Goal: Information Seeking & Learning: Learn about a topic

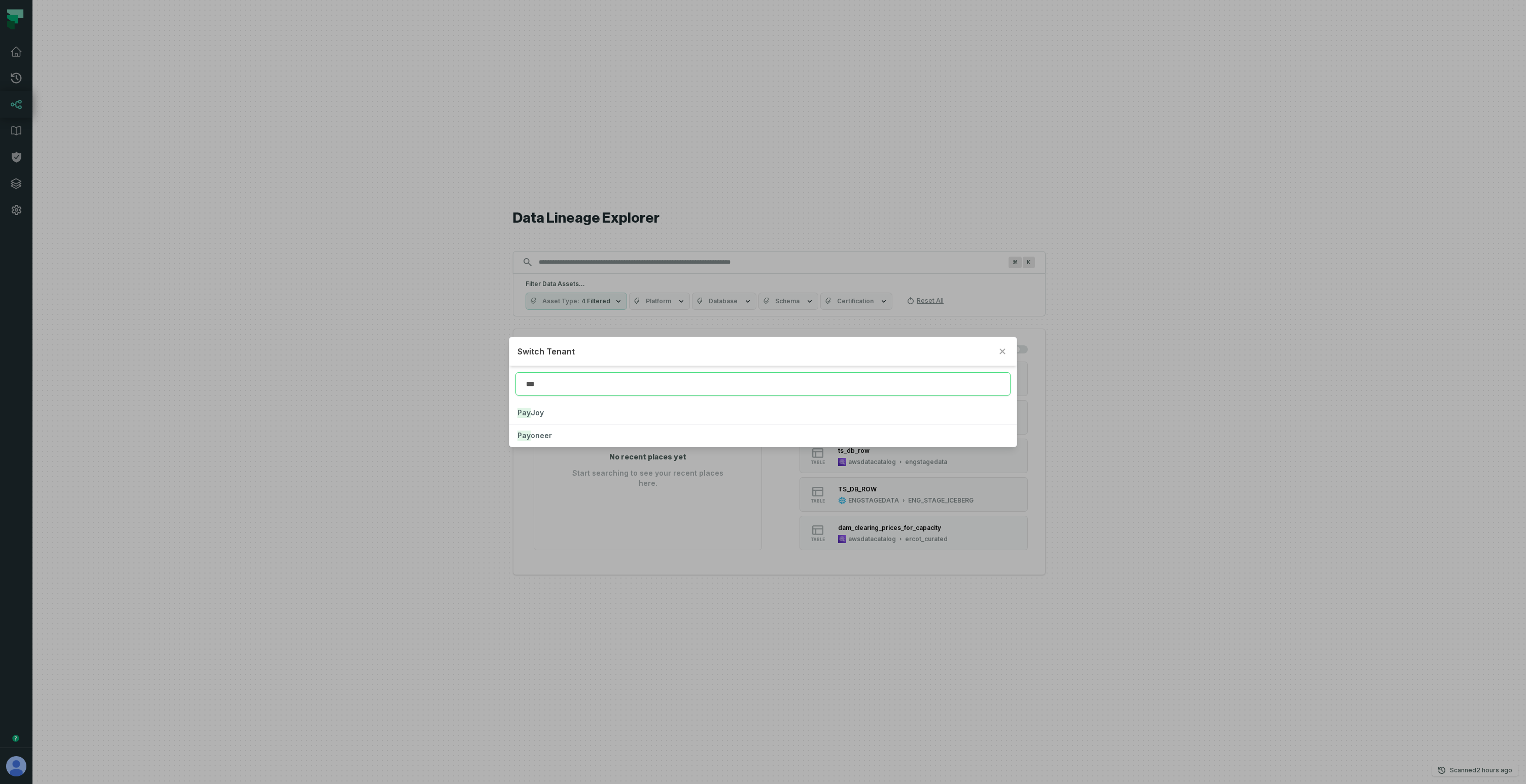
type input "***"
click button "Pay Joy" at bounding box center [763, 413] width 508 height 23
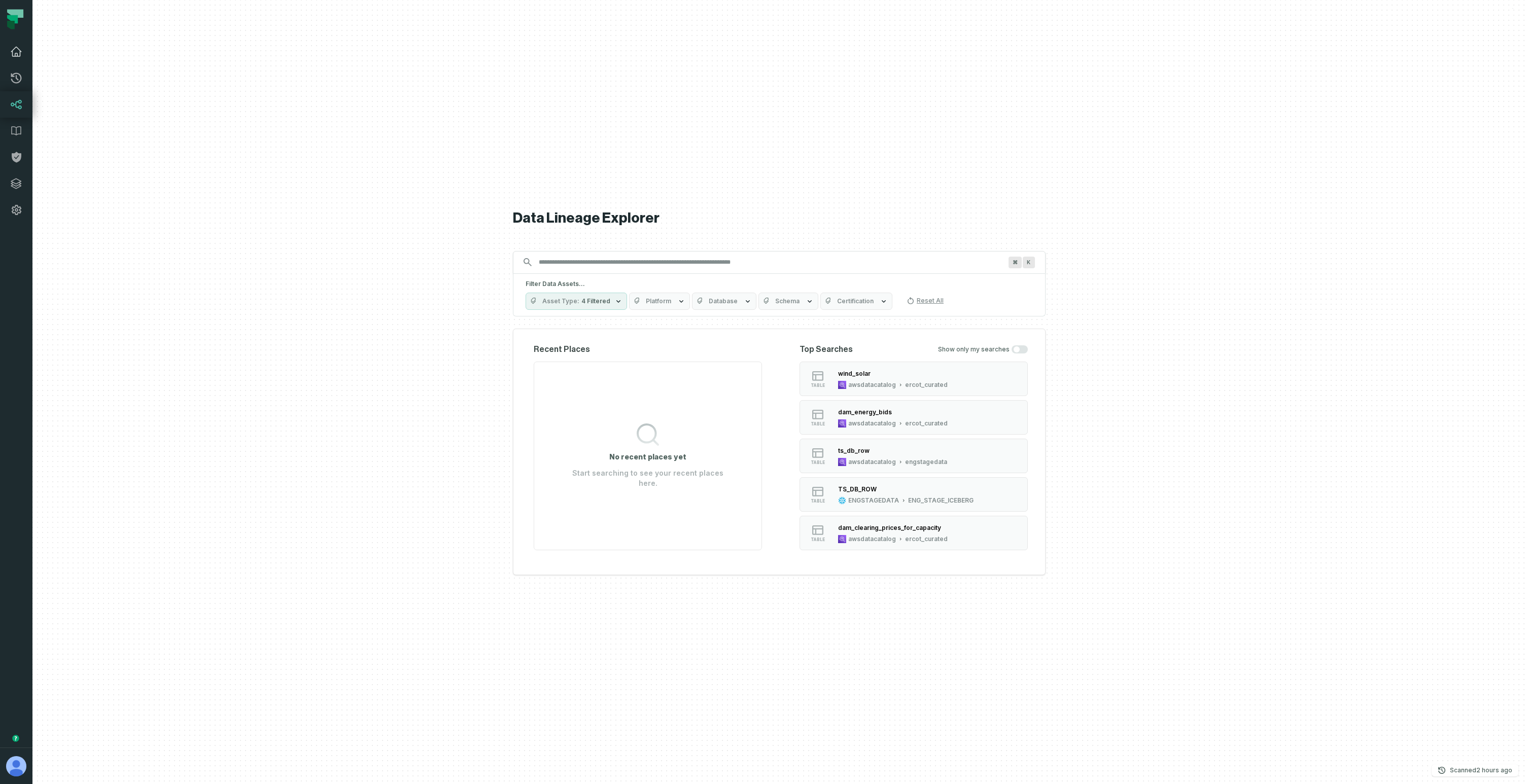
click at [18, 51] on icon at bounding box center [16, 52] width 12 height 12
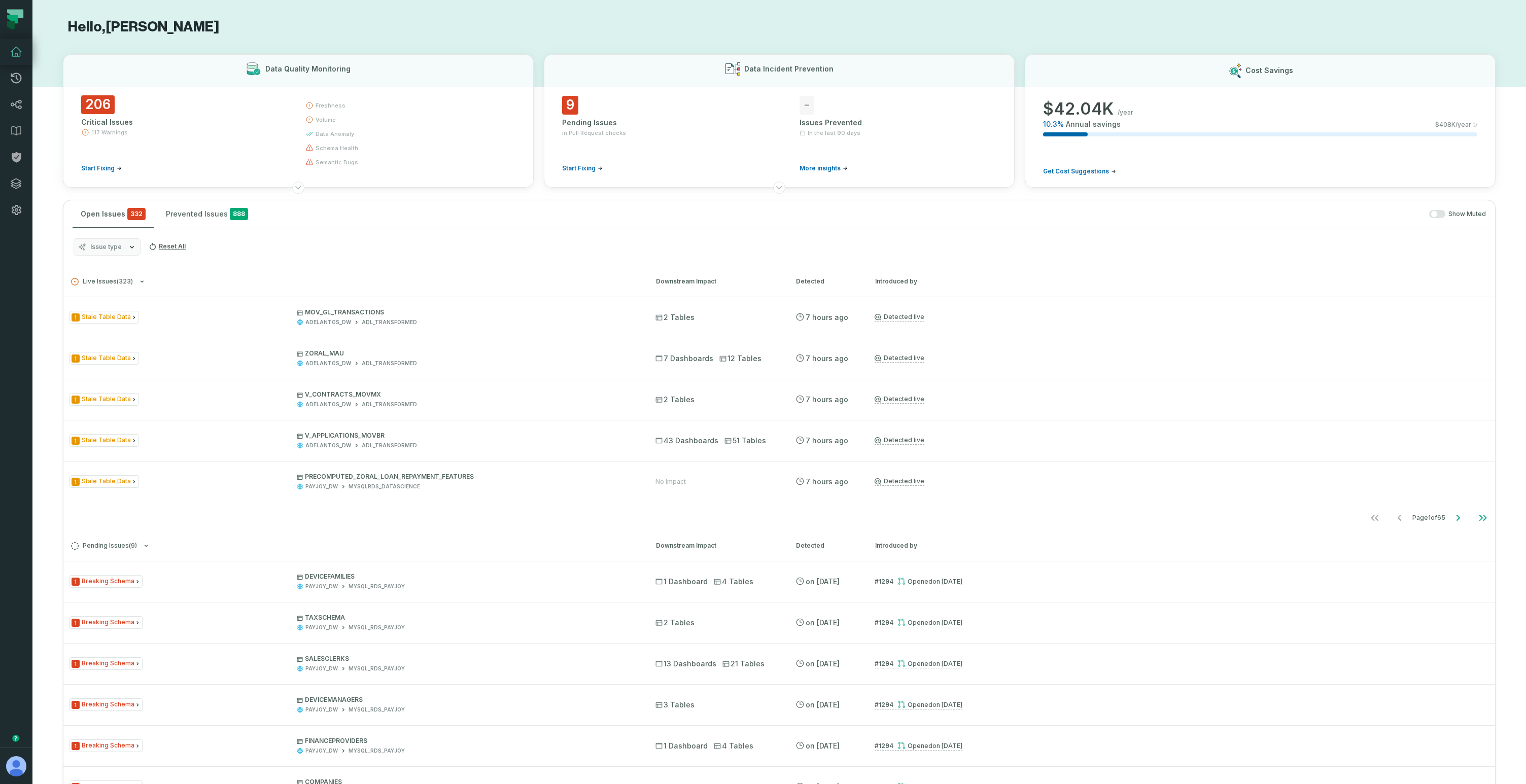
click at [248, 200] on div "Open Issues 332 Prevented Issues 888 Show Muted Issue type Reset All Live Issue…" at bounding box center [779, 589] width 1432 height 779
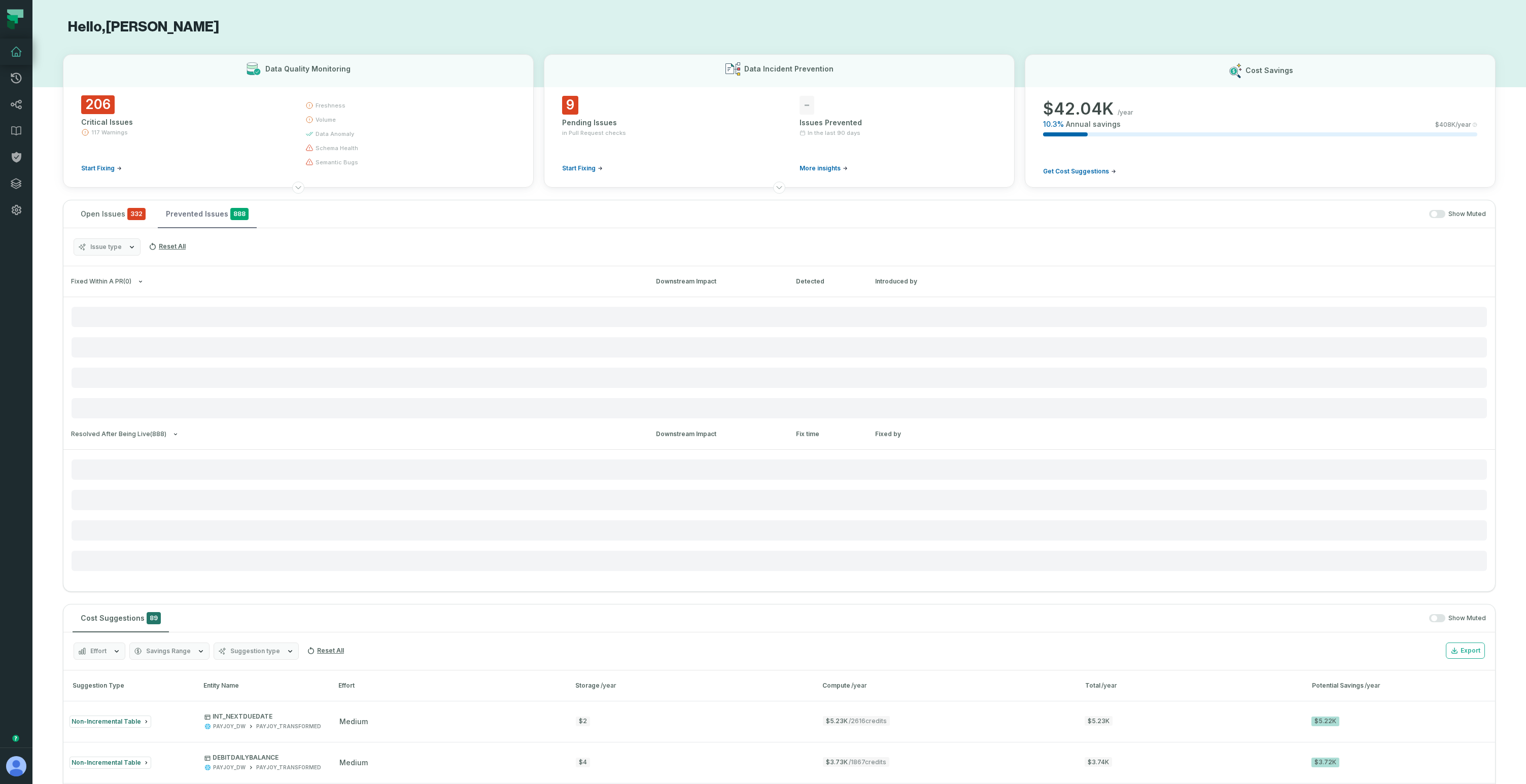
click at [230, 210] on span "888" at bounding box center [239, 214] width 18 height 12
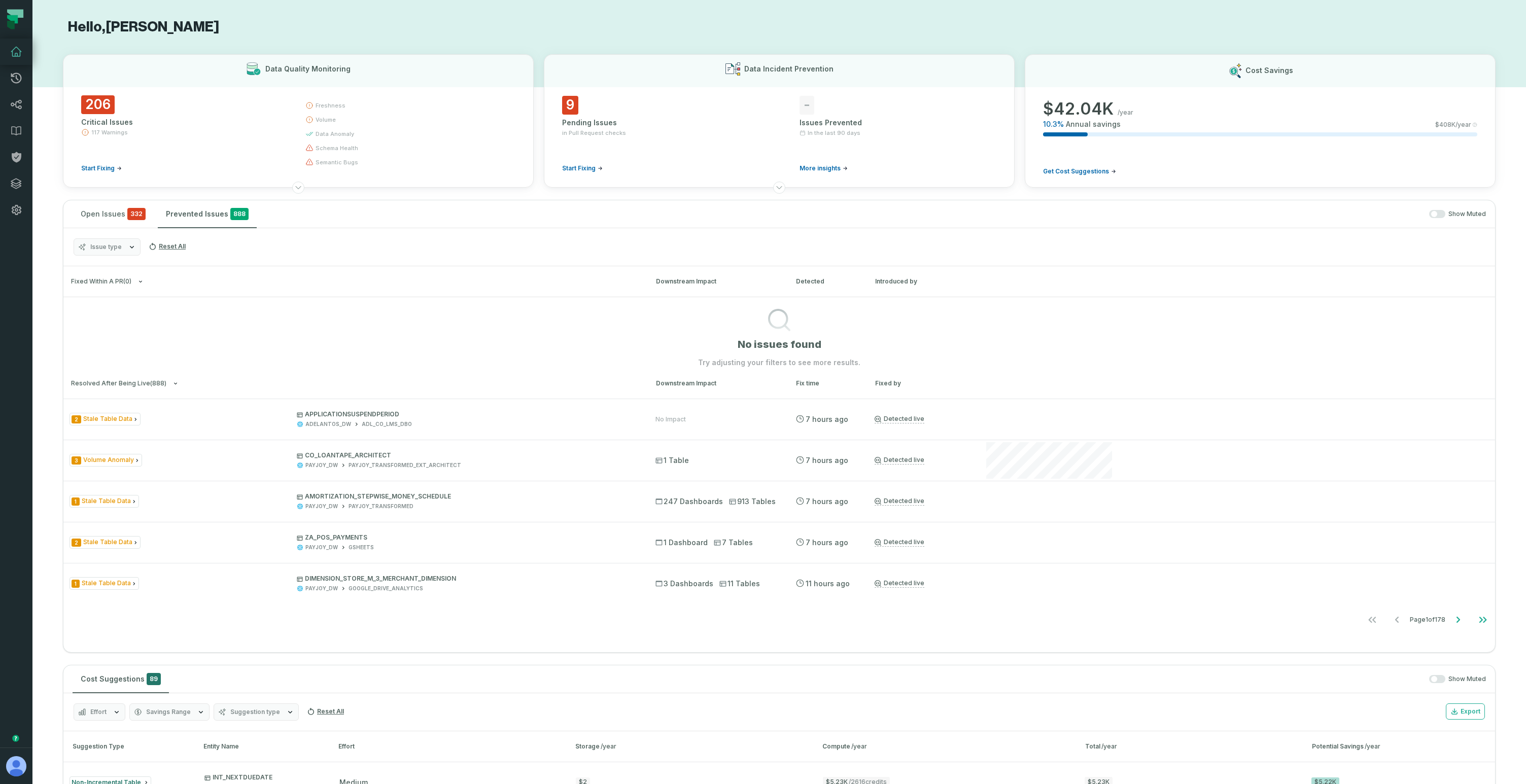
click at [266, 327] on section "No issues found Try adjusting your filters to see more results." at bounding box center [779, 332] width 1432 height 71
click at [120, 281] on span "Fixed within a PR ( 0 )" at bounding box center [101, 281] width 60 height 8
click at [128, 282] on span "Fixed within a PR ( 0 )" at bounding box center [101, 281] width 60 height 8
click at [121, 245] on button "Issue type" at bounding box center [107, 246] width 67 height 17
click at [87, 351] on button "SQL Syntax" at bounding box center [84, 349] width 8 height 8
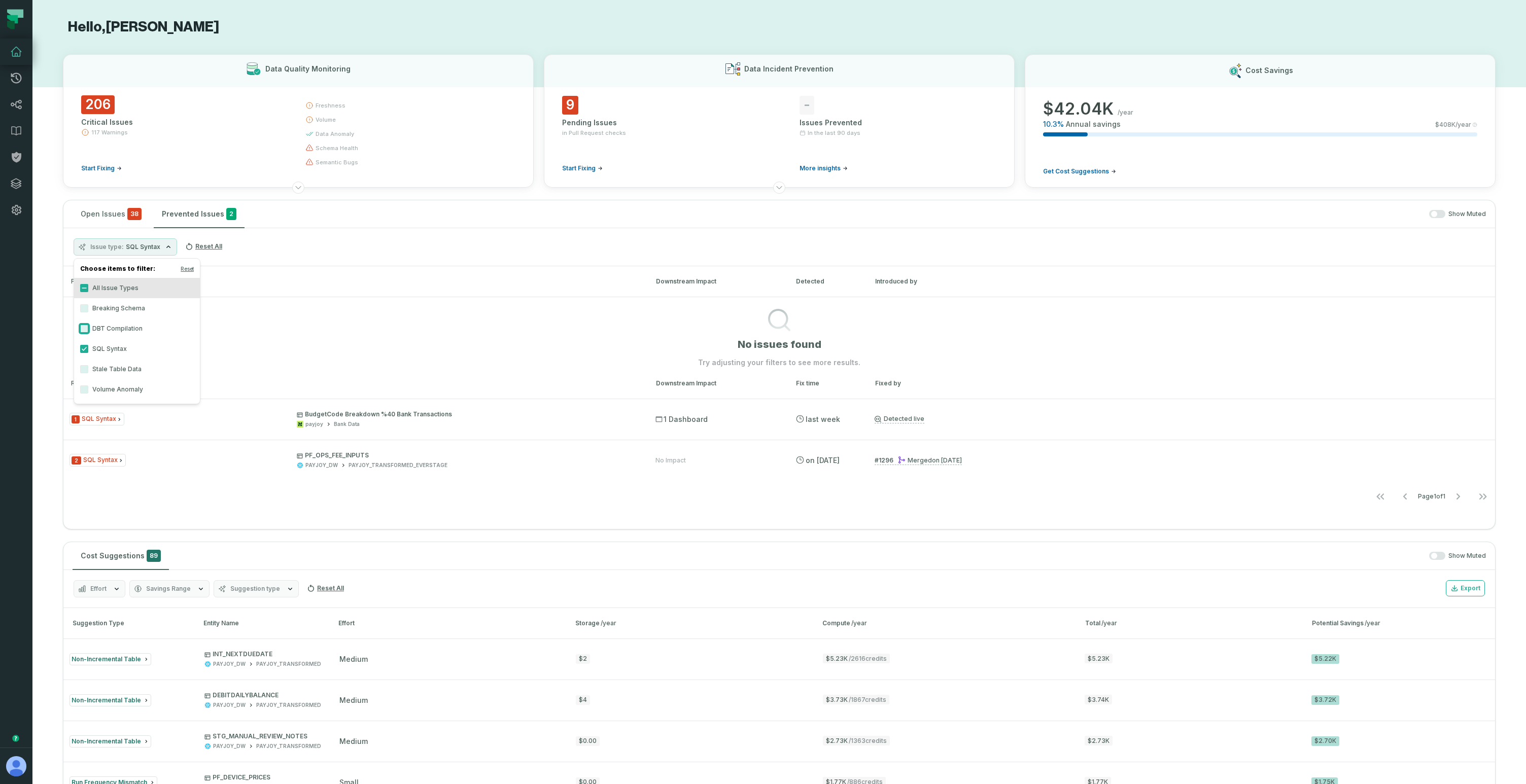
click at [86, 331] on button "DBT Compilation" at bounding box center [84, 329] width 8 height 8
click at [85, 313] on label "Breaking Schema" at bounding box center [137, 309] width 126 height 20
click at [85, 313] on button "Breaking Schema" at bounding box center [84, 309] width 8 height 8
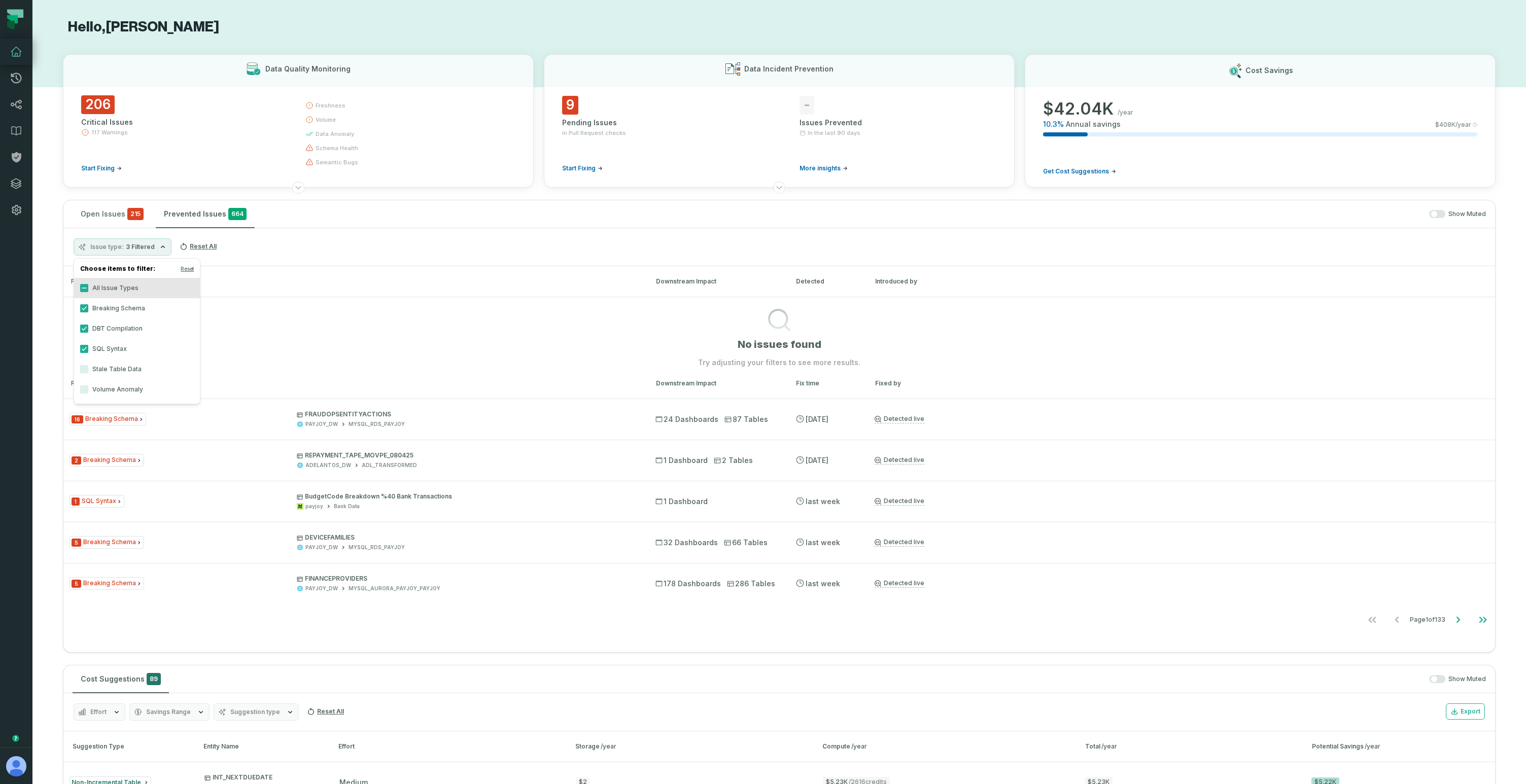
click at [312, 322] on section "No issues found Try adjusting your filters to see more results." at bounding box center [779, 332] width 1432 height 71
click at [1452, 619] on icon "Go to next page" at bounding box center [1458, 619] width 12 height 12
click at [1452, 611] on button "Go to next page" at bounding box center [1458, 619] width 24 height 20
click at [1454, 615] on icon "Go to next page" at bounding box center [1458, 619] width 12 height 12
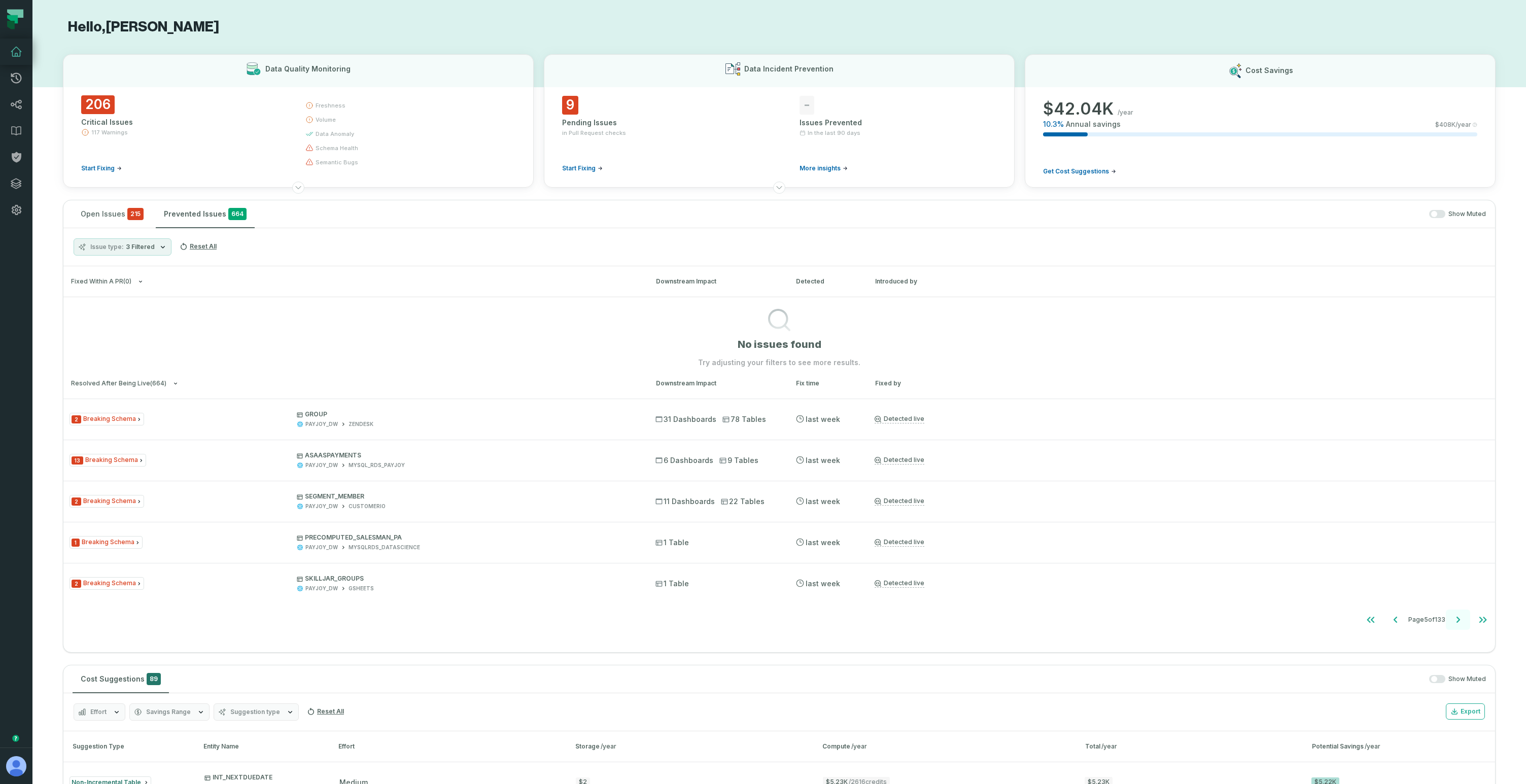
click at [1454, 615] on icon "Go to next page" at bounding box center [1458, 619] width 12 height 12
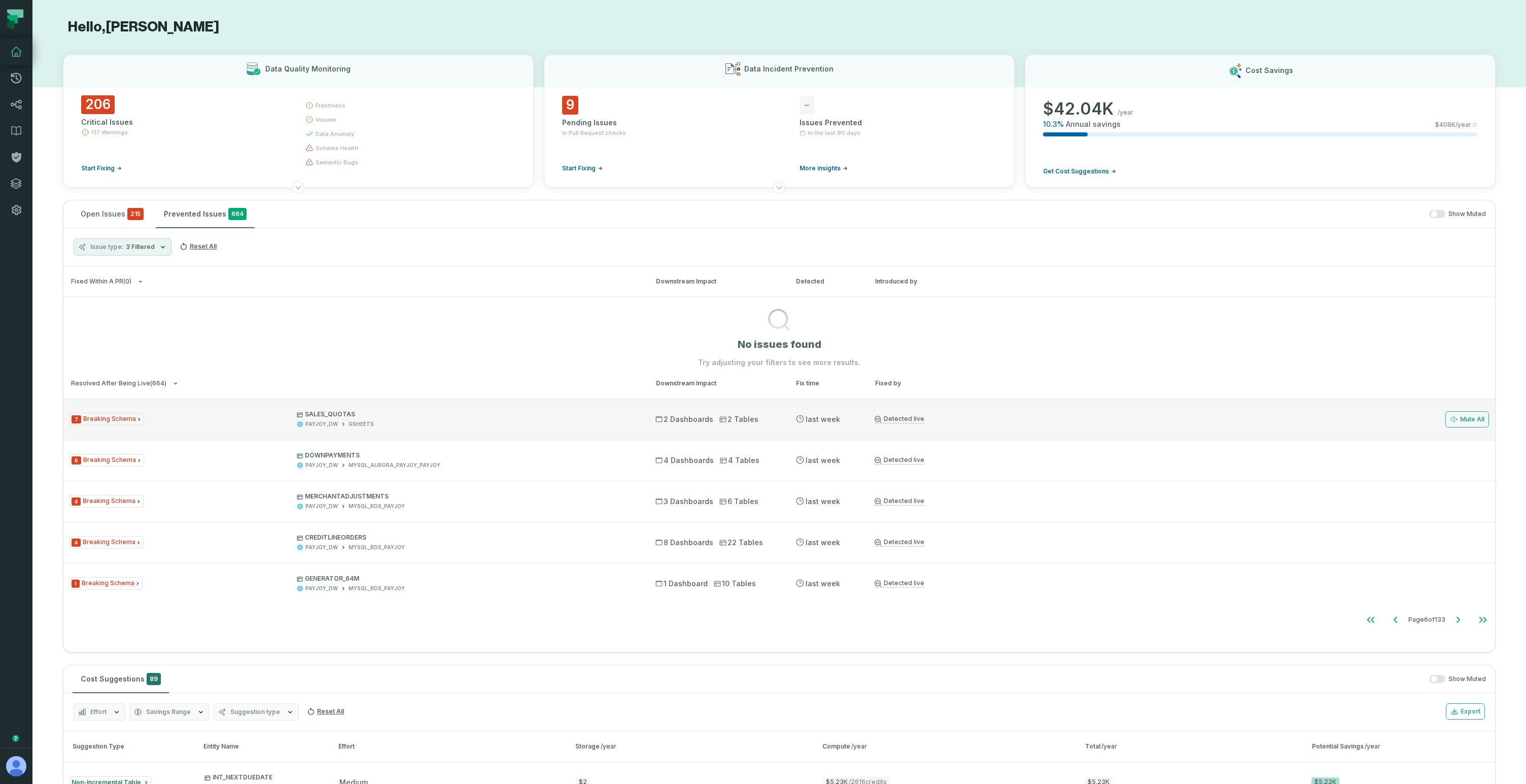
click at [617, 432] on div "7 Breaking Schema SALES_QUOTAS PAYJOY_DW GSHEETS 2 Dashboards 2 Tables 8/24/202…" at bounding box center [779, 419] width 1432 height 41
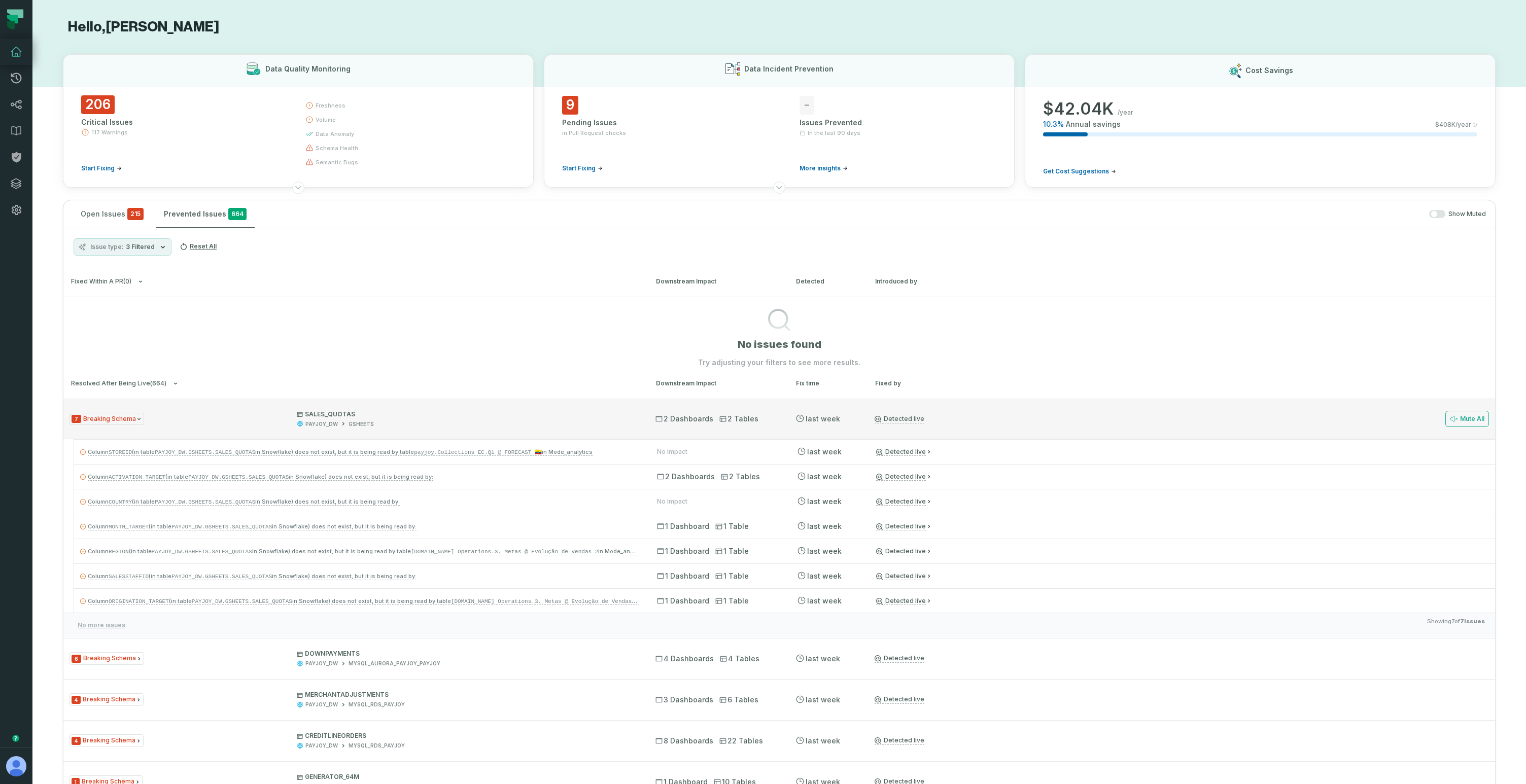
click at [469, 417] on p "SALES_QUOTAS" at bounding box center [467, 415] width 341 height 8
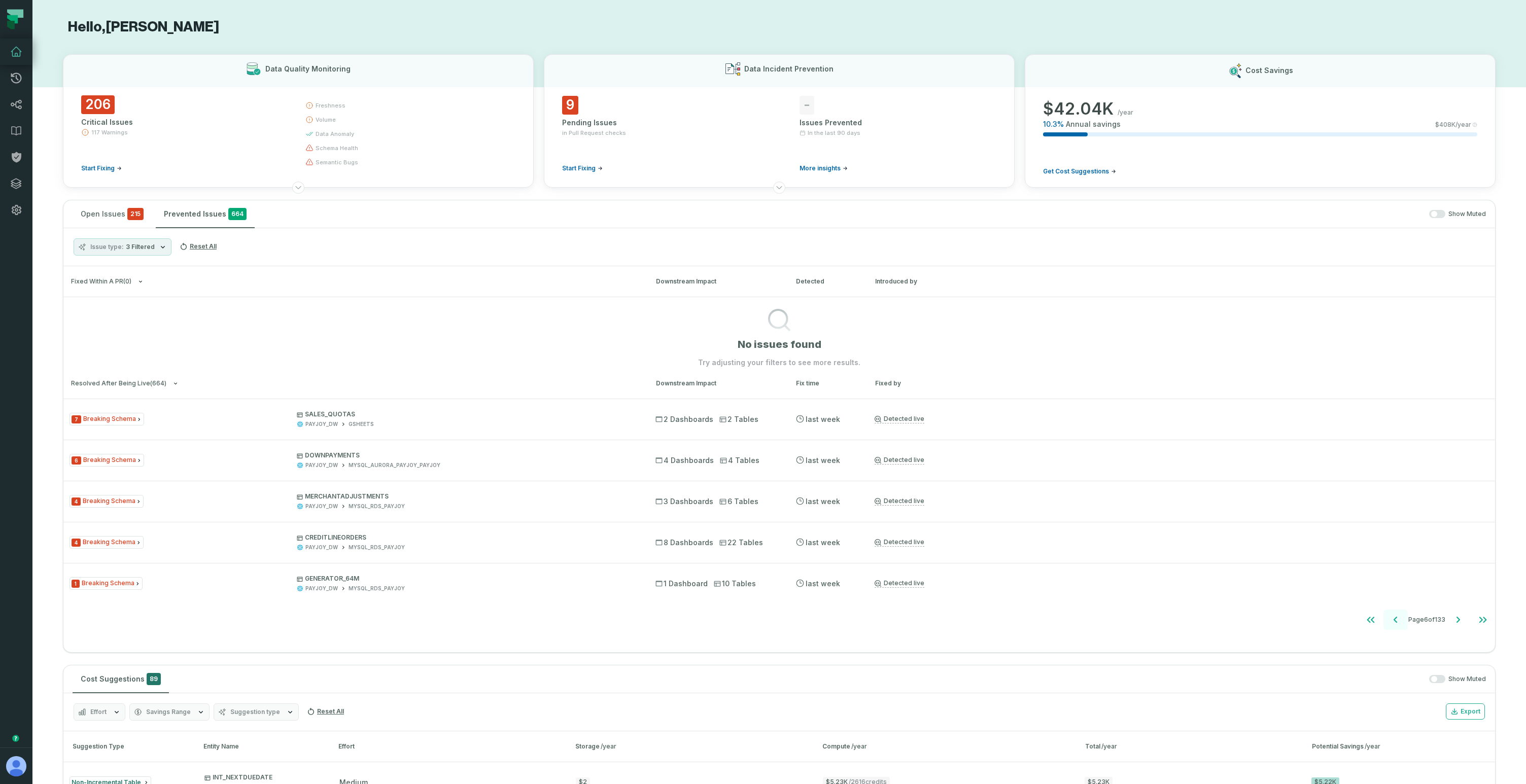
click at [1390, 619] on icon "Go to previous page" at bounding box center [1396, 619] width 12 height 12
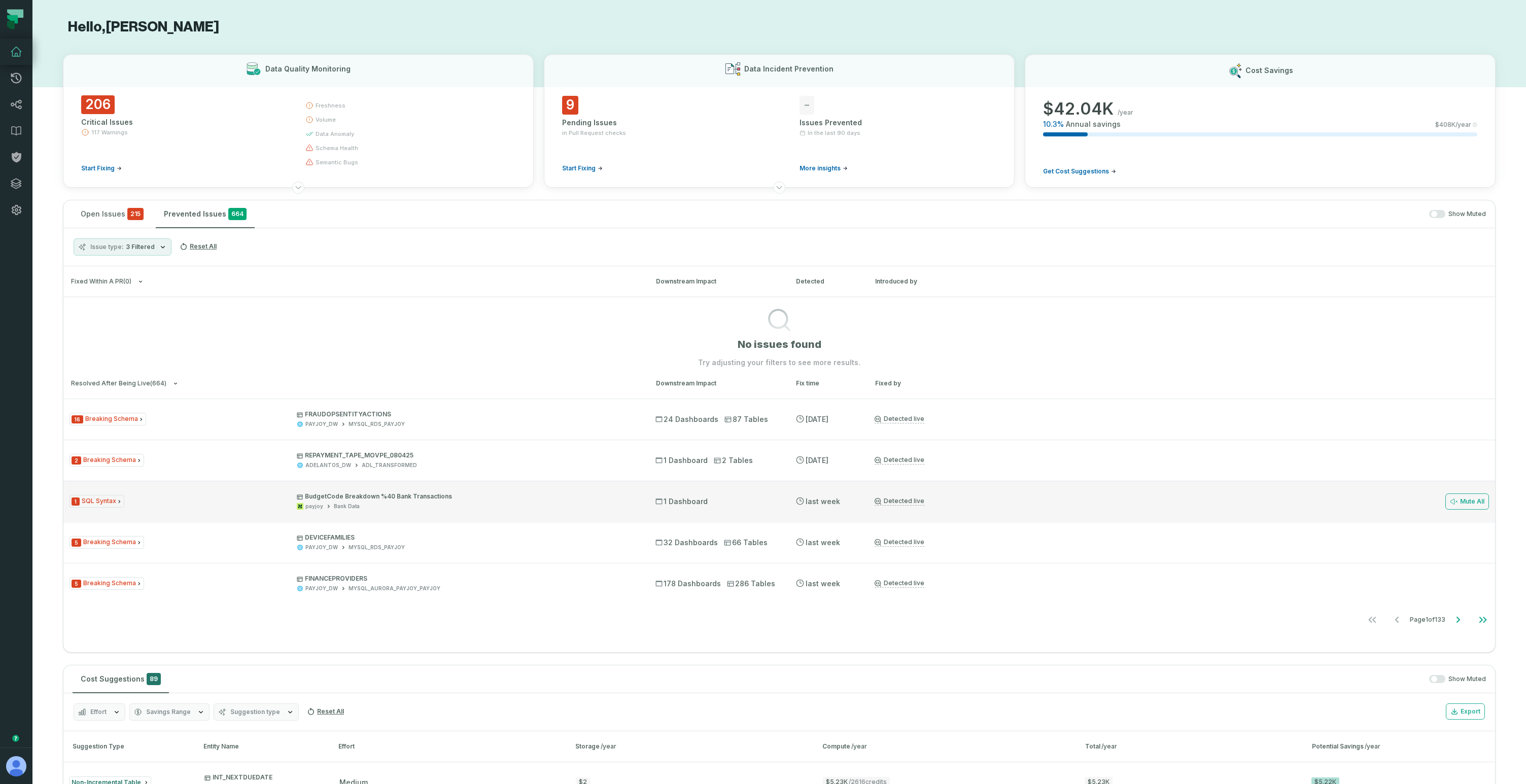
click at [485, 496] on p "BudgetCode Breakdown %40 Bank Transactions" at bounding box center [467, 497] width 341 height 8
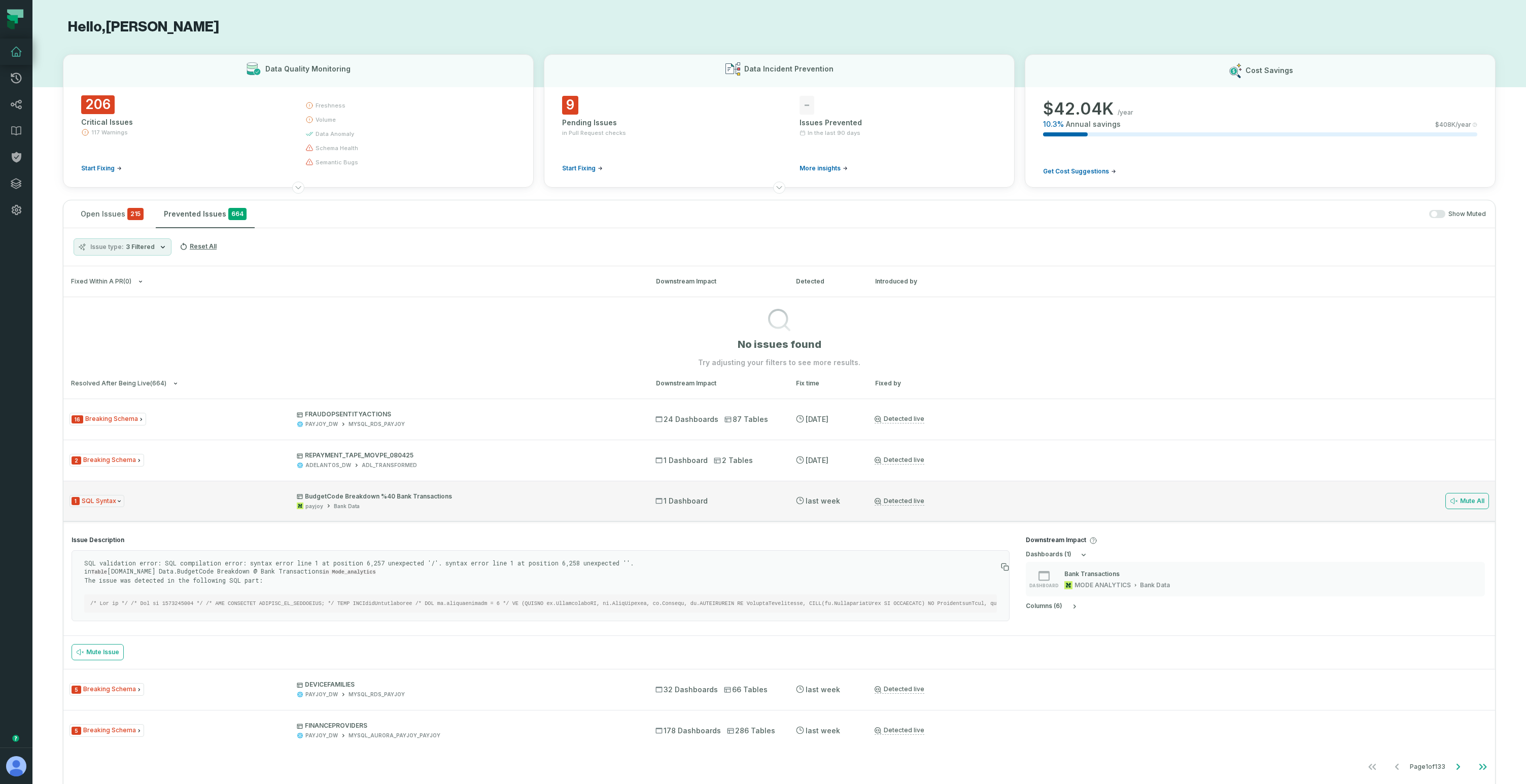
click at [527, 500] on p "BudgetCode Breakdown %40 Bank Transactions" at bounding box center [467, 497] width 341 height 8
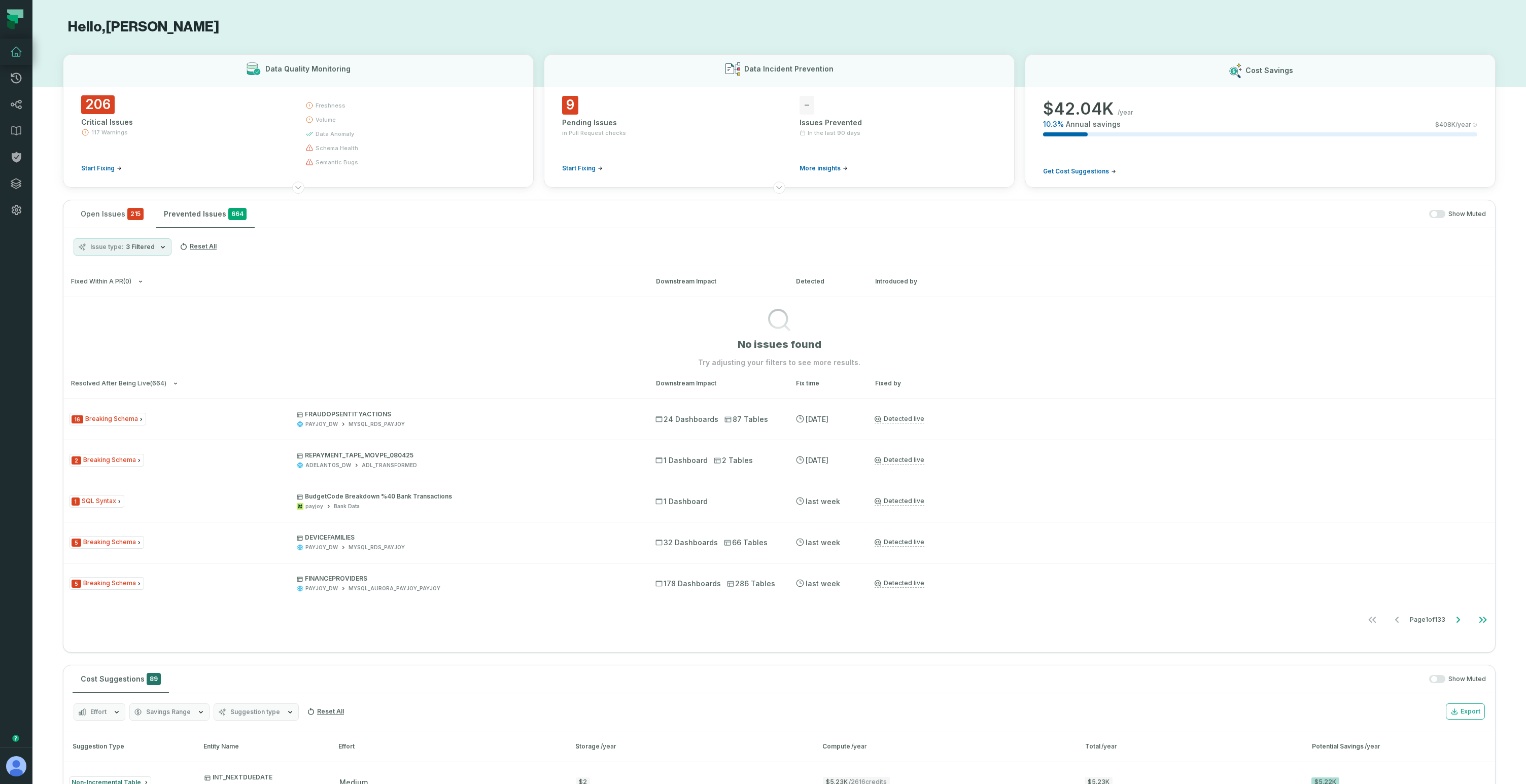
click at [149, 248] on span "3 Filtered" at bounding box center [140, 247] width 29 height 8
click at [85, 372] on button "Stale Table Data" at bounding box center [84, 369] width 8 height 8
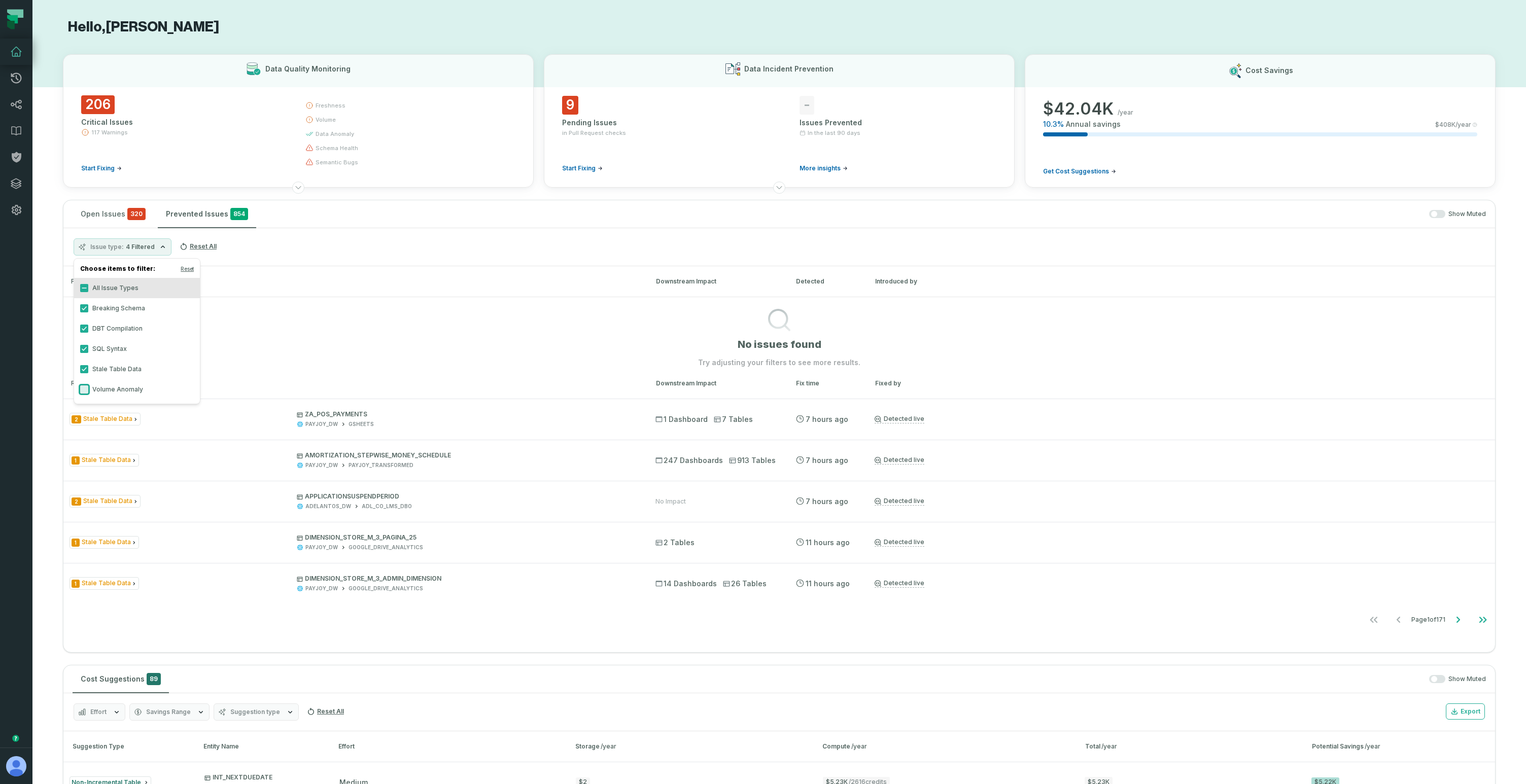
drag, startPoint x: 85, startPoint y: 387, endPoint x: 84, endPoint y: 378, distance: 9.1
click at [85, 387] on button "Volume Anomaly" at bounding box center [84, 390] width 8 height 8
click at [84, 369] on button "Stale Table Data" at bounding box center [84, 369] width 8 height 8
click at [85, 367] on button "Stale Table Data" at bounding box center [84, 369] width 8 height 8
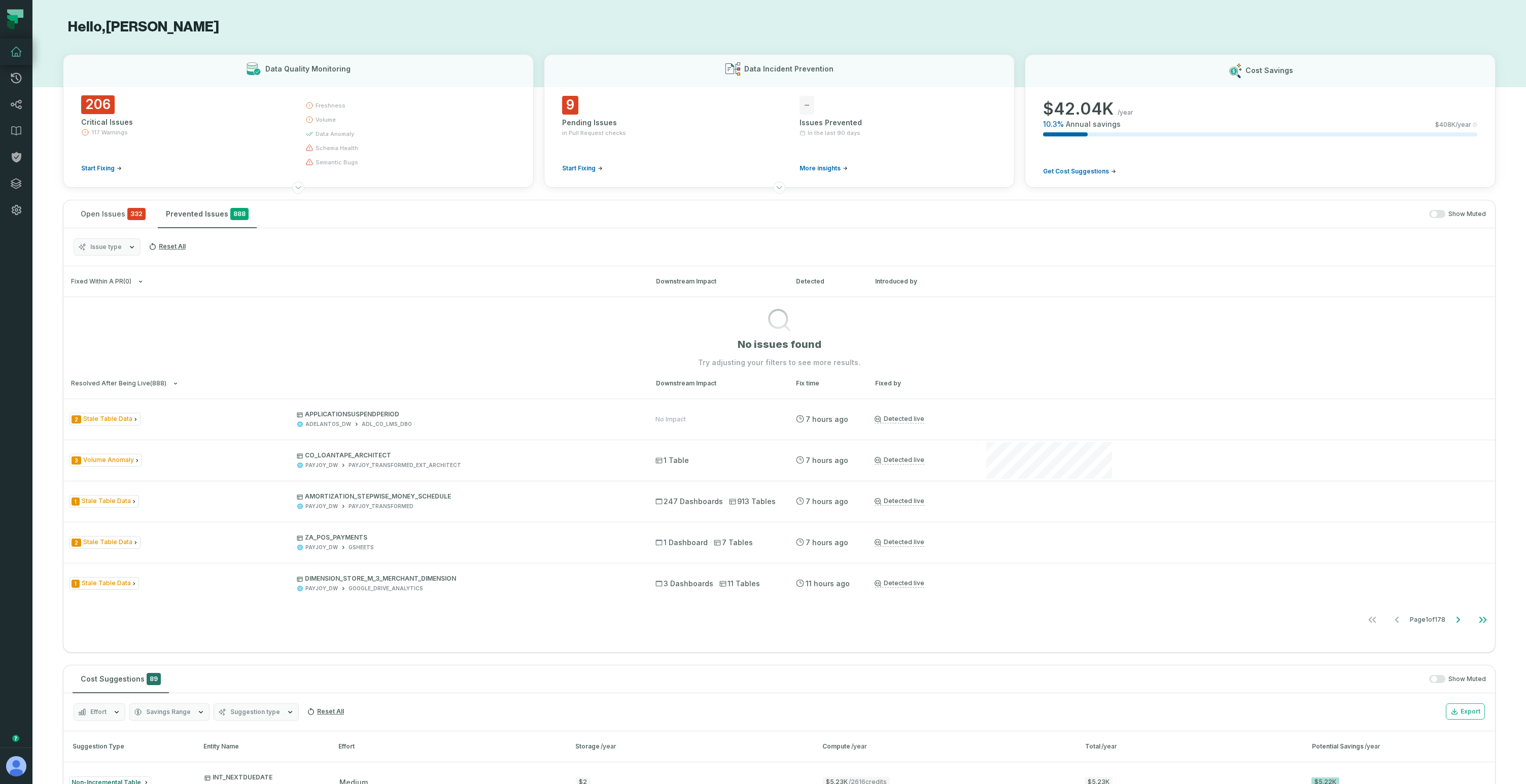
click at [283, 316] on section "No issues found Try adjusting your filters to see more results." at bounding box center [779, 332] width 1432 height 71
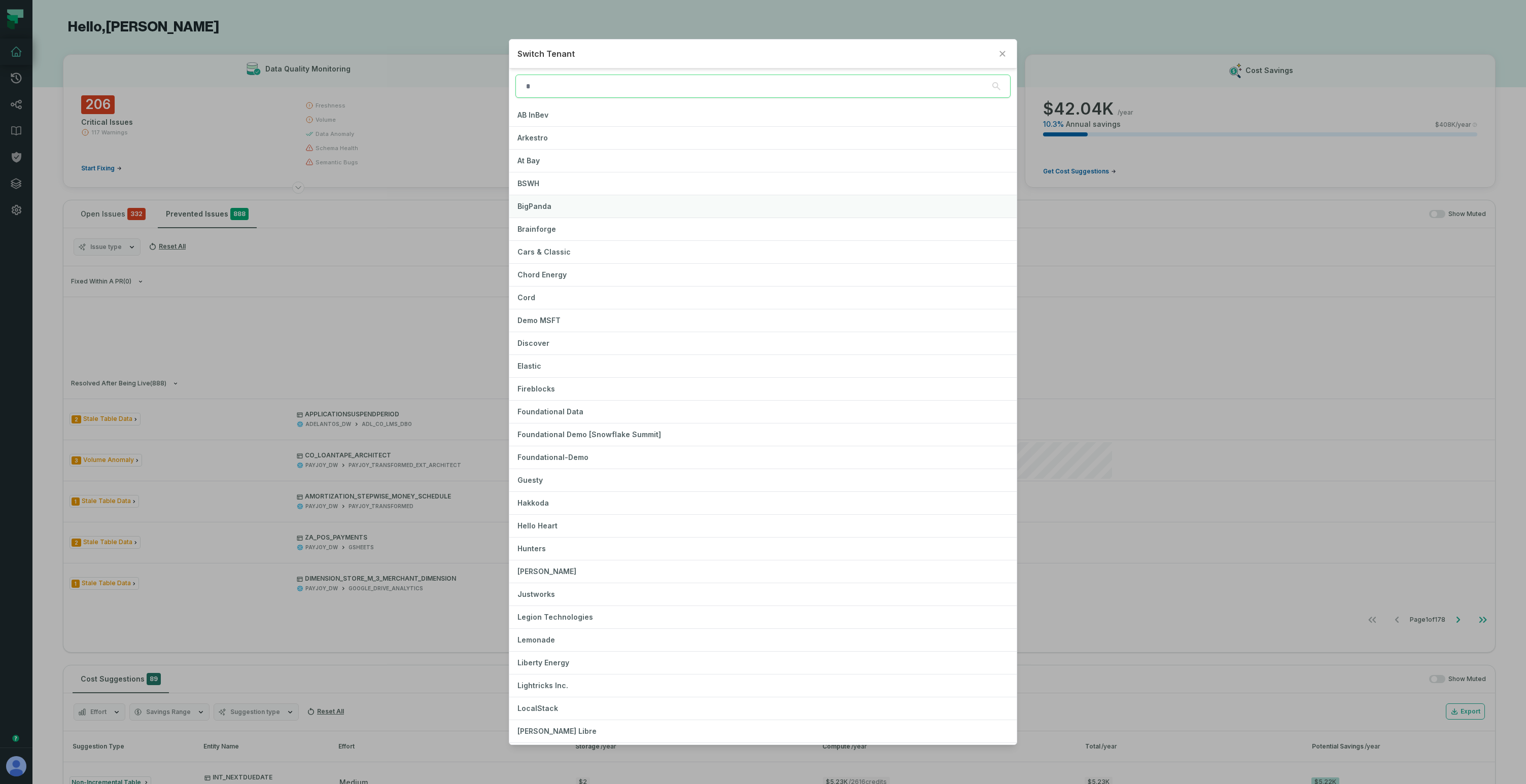
click at [553, 204] on button "BigPanda" at bounding box center [763, 207] width 508 height 23
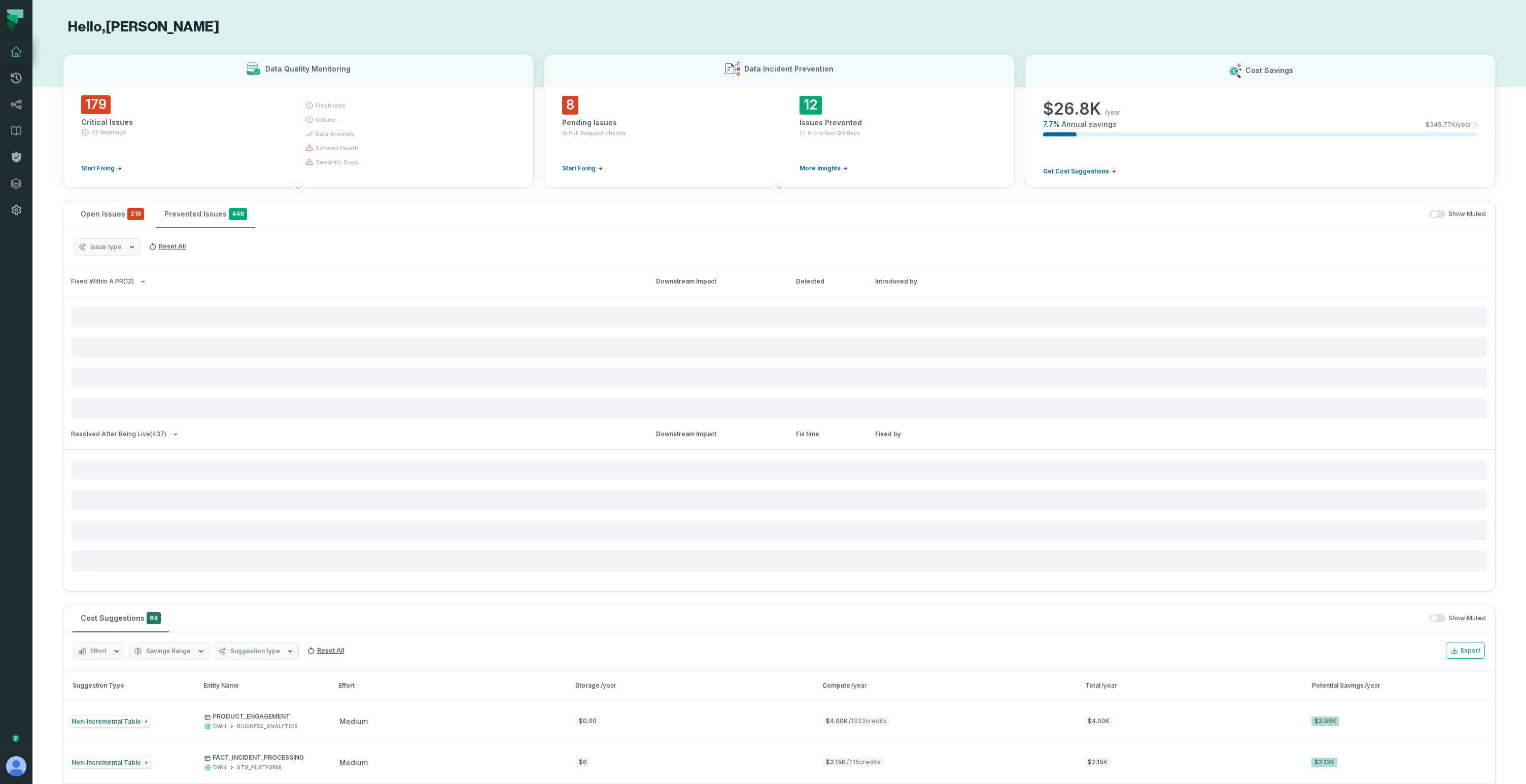
click at [193, 223] on button "Prevented Issues 449" at bounding box center [206, 214] width 99 height 27
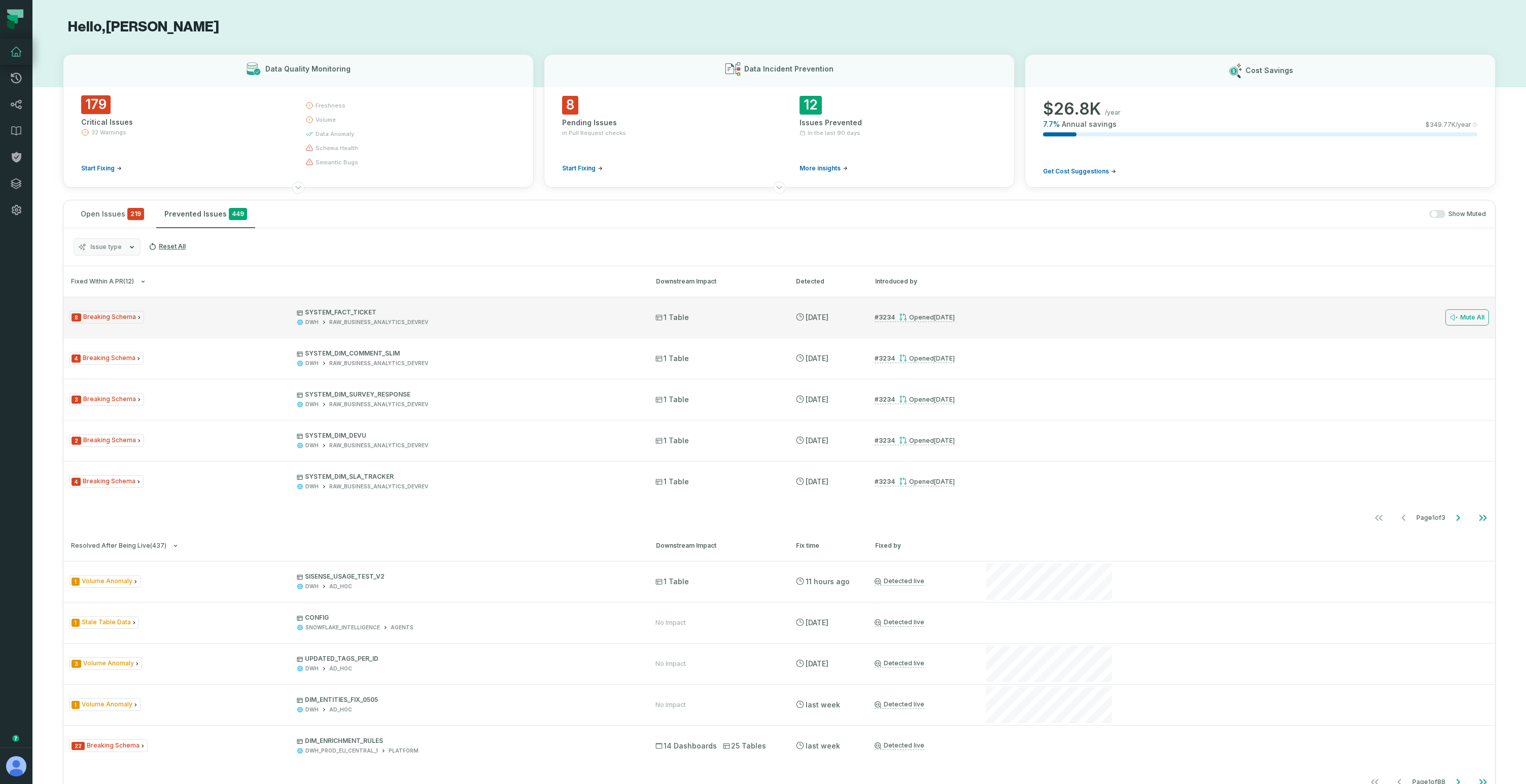
click at [201, 334] on div "8 Breaking Schema SYSTEM_FACT_TICKET DWH RAW_BUSINESS_ANALYTICS_DEVREV 1 Table …" at bounding box center [779, 317] width 1432 height 41
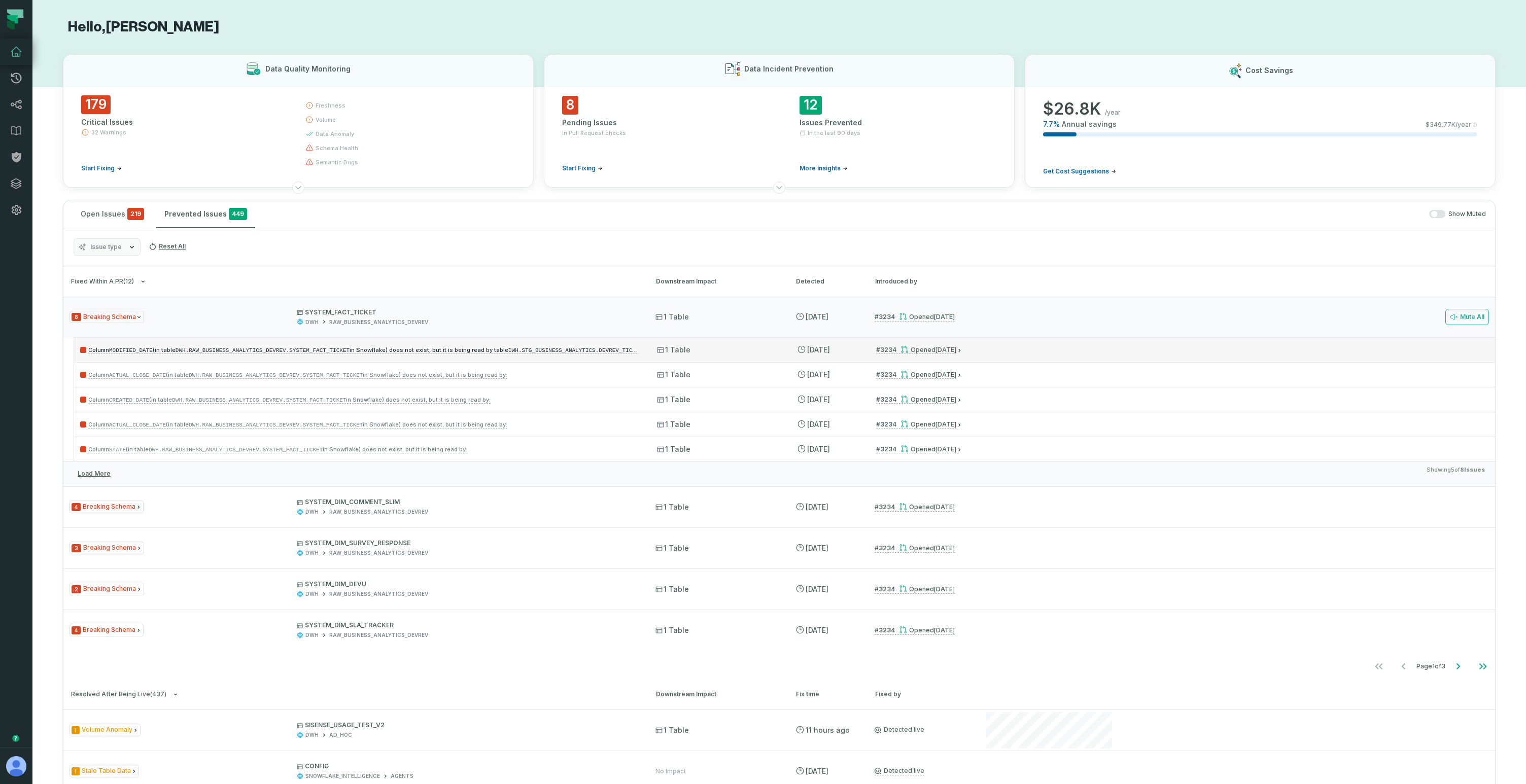
click at [302, 358] on div "Column MODIFIED_DATE (in table DWH.RAW_BUSINESS_ANALYTICS_DEVREV.SYSTEM_FACT_TI…" at bounding box center [784, 349] width 1421 height 24
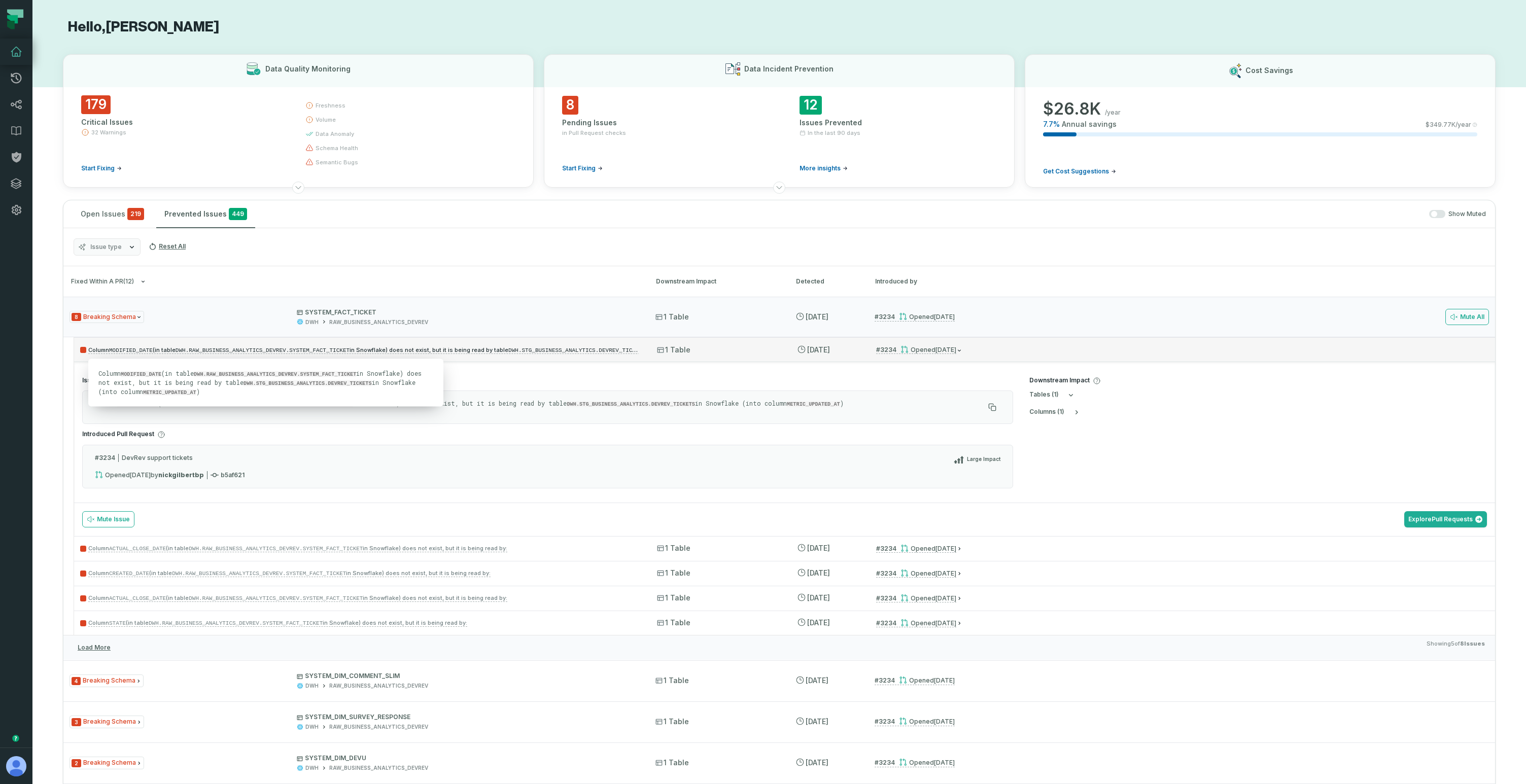
click at [490, 351] on span "Column MODIFIED_DATE (in table DWH.RAW_BUSINESS_ANALYTICS_DEVREV.SYSTEM_FACT_TI…" at bounding box center [432, 350] width 688 height 7
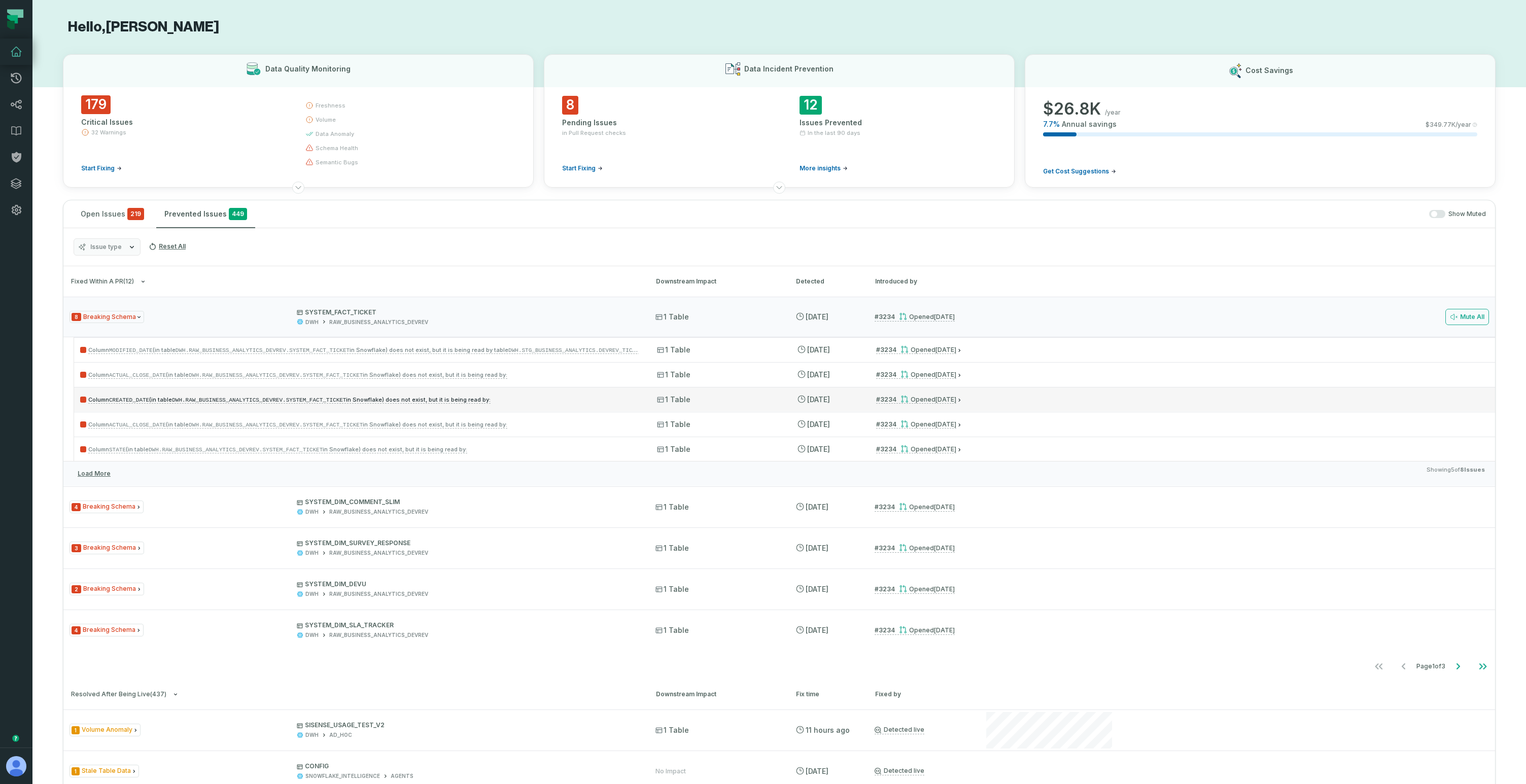
click at [543, 390] on div "Column CREATED_DATE (in table DWH.RAW_BUSINESS_ANALYTICS_DEVREV.SYSTEM_FACT_TIC…" at bounding box center [784, 399] width 1421 height 24
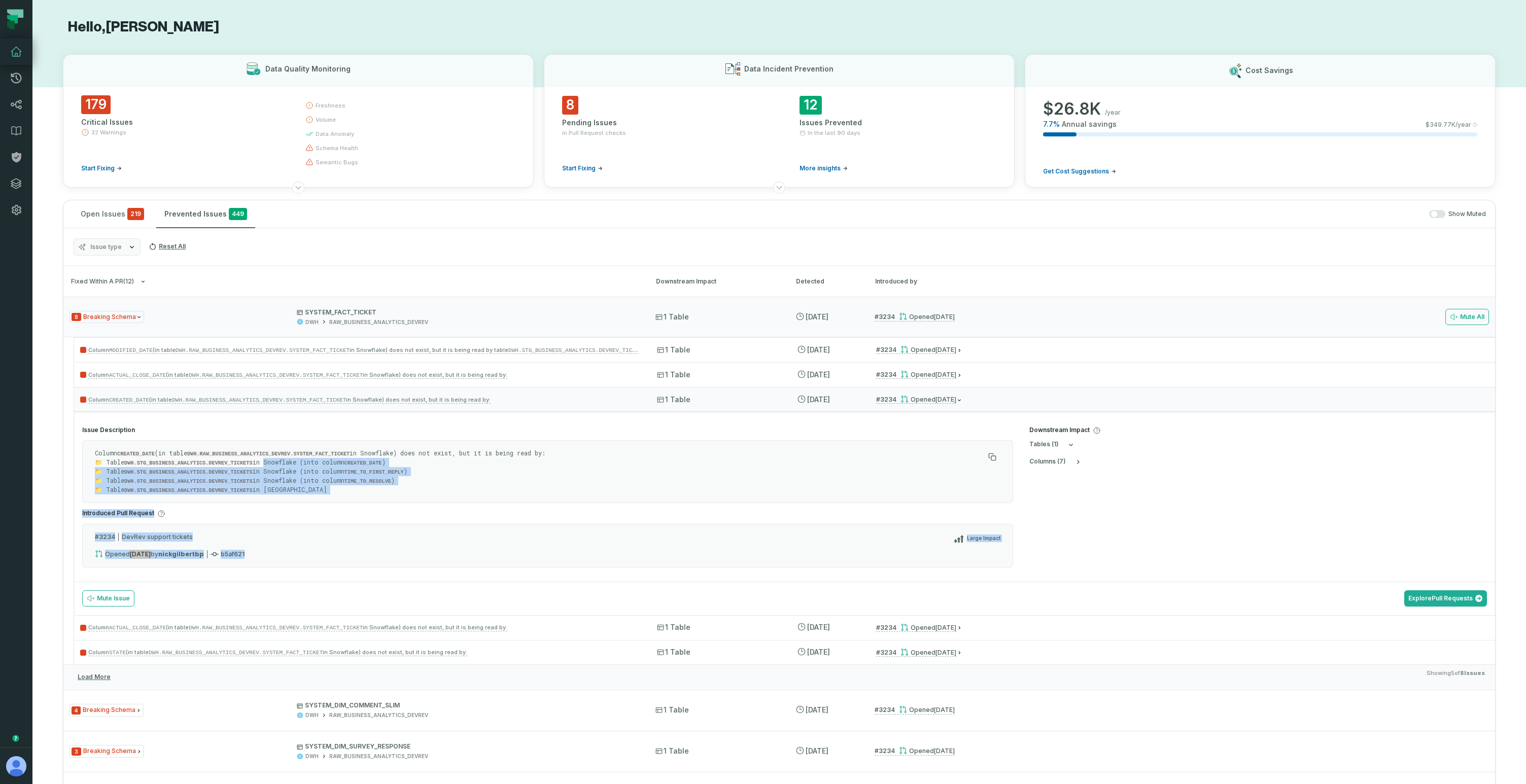
drag, startPoint x: 316, startPoint y: 571, endPoint x: 266, endPoint y: 458, distance: 123.6
click at [266, 458] on section "Issue Description Column CREATED_DATE (in table DWH.RAW_BUSINESS_ANALYTICS_DEVR…" at bounding box center [547, 500] width 947 height 164
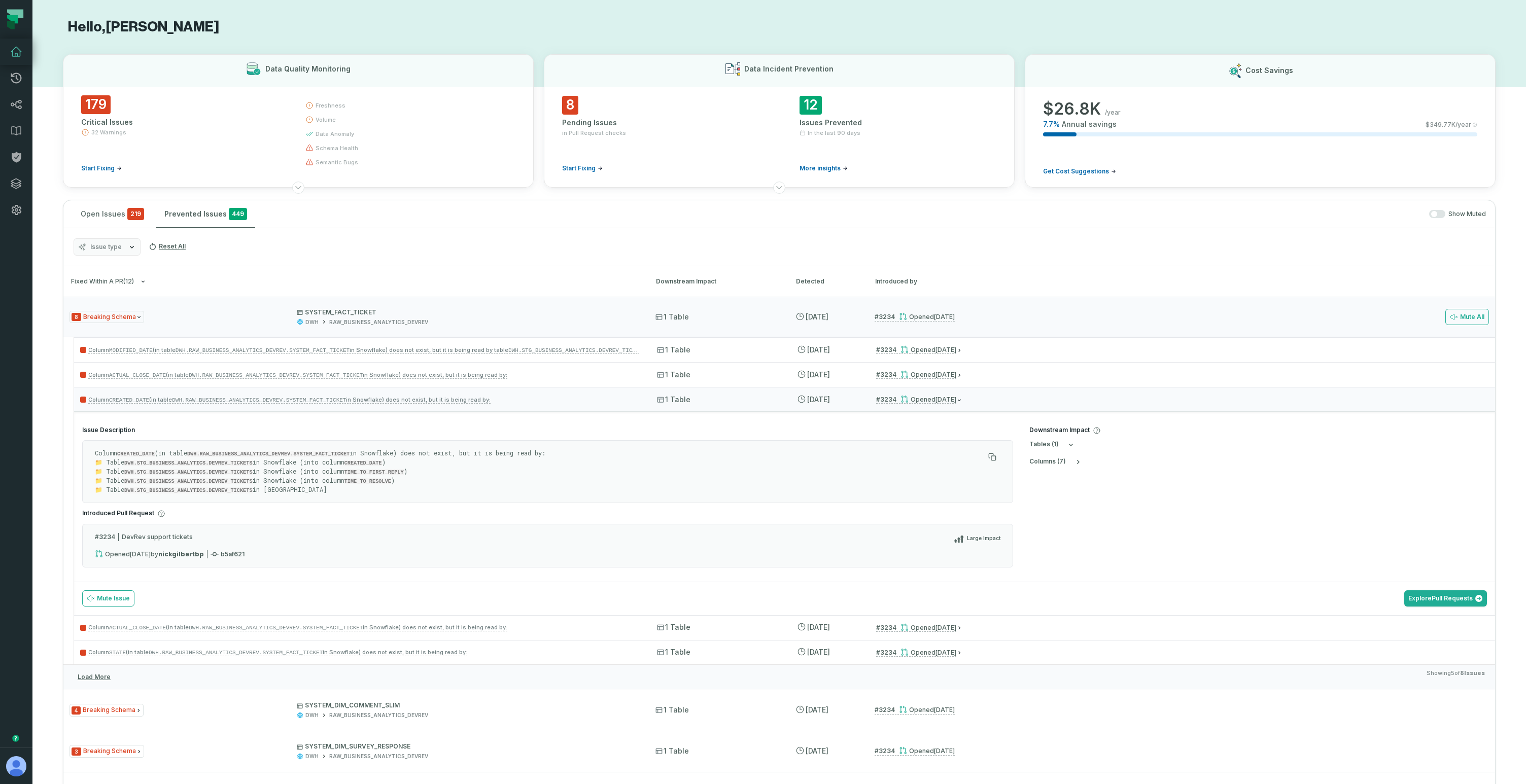
click at [291, 449] on p "Column CREATED_DATE (in table DWH.RAW_BUSINESS_ANALYTICS_DEVREV.SYSTEM_FACT_TIC…" at bounding box center [539, 471] width 889 height 46
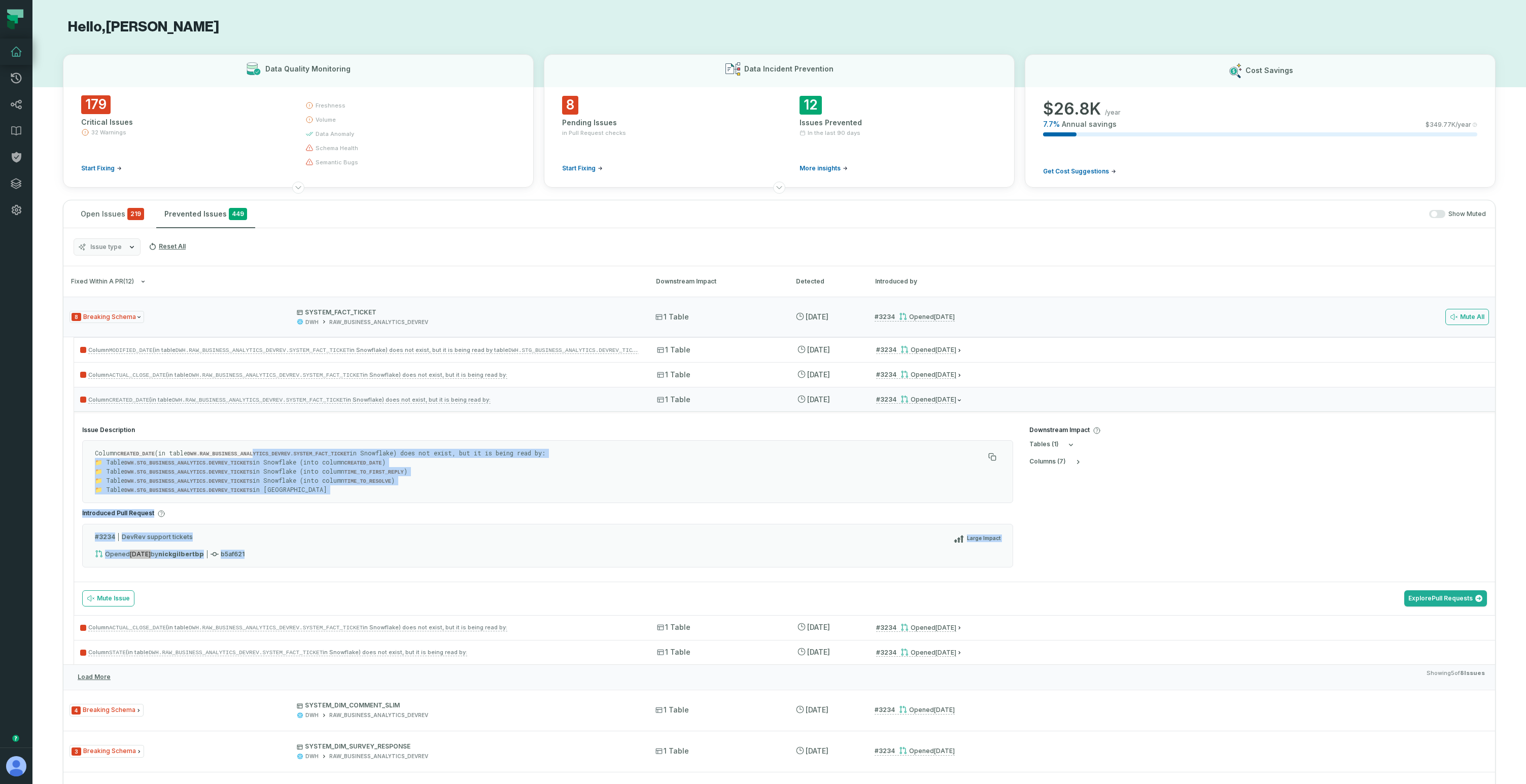
drag, startPoint x: 264, startPoint y: 450, endPoint x: 298, endPoint y: 556, distance: 111.3
click at [298, 556] on section "Issue Description Column CREATED_DATE (in table DWH.RAW_BUSINESS_ANALYTICS_DEVR…" at bounding box center [547, 500] width 947 height 164
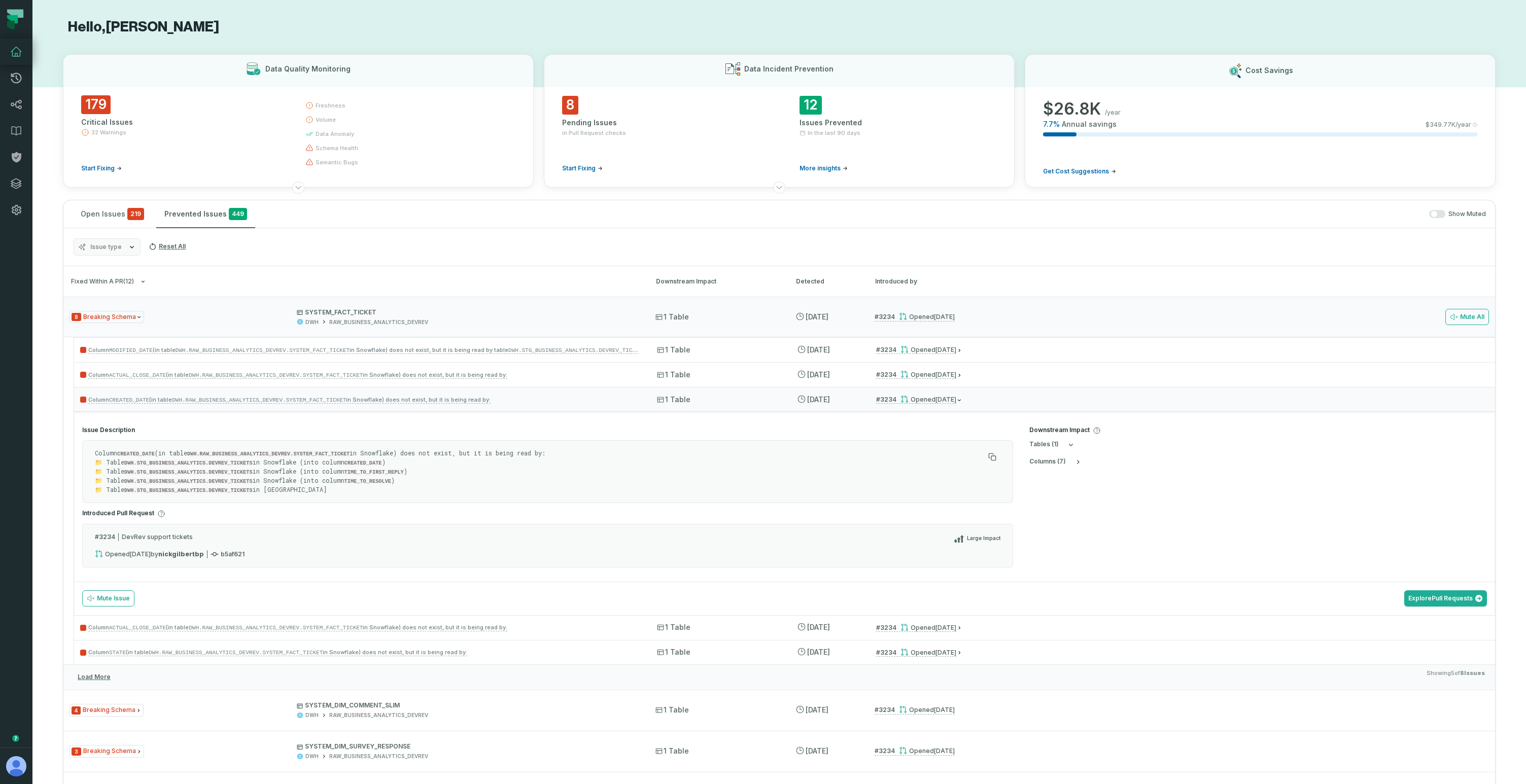
click at [313, 553] on div "# 3234 DevRev support tickets Large Impact Opened [DATE] 9:24:34 PM by nickgilb…" at bounding box center [547, 546] width 931 height 44
click at [345, 542] on div "# 3234 DevRev support tickets Large Impact" at bounding box center [547, 541] width 906 height 17
click at [115, 278] on span "Fixed within a PR ( 12 )" at bounding box center [102, 281] width 63 height 8
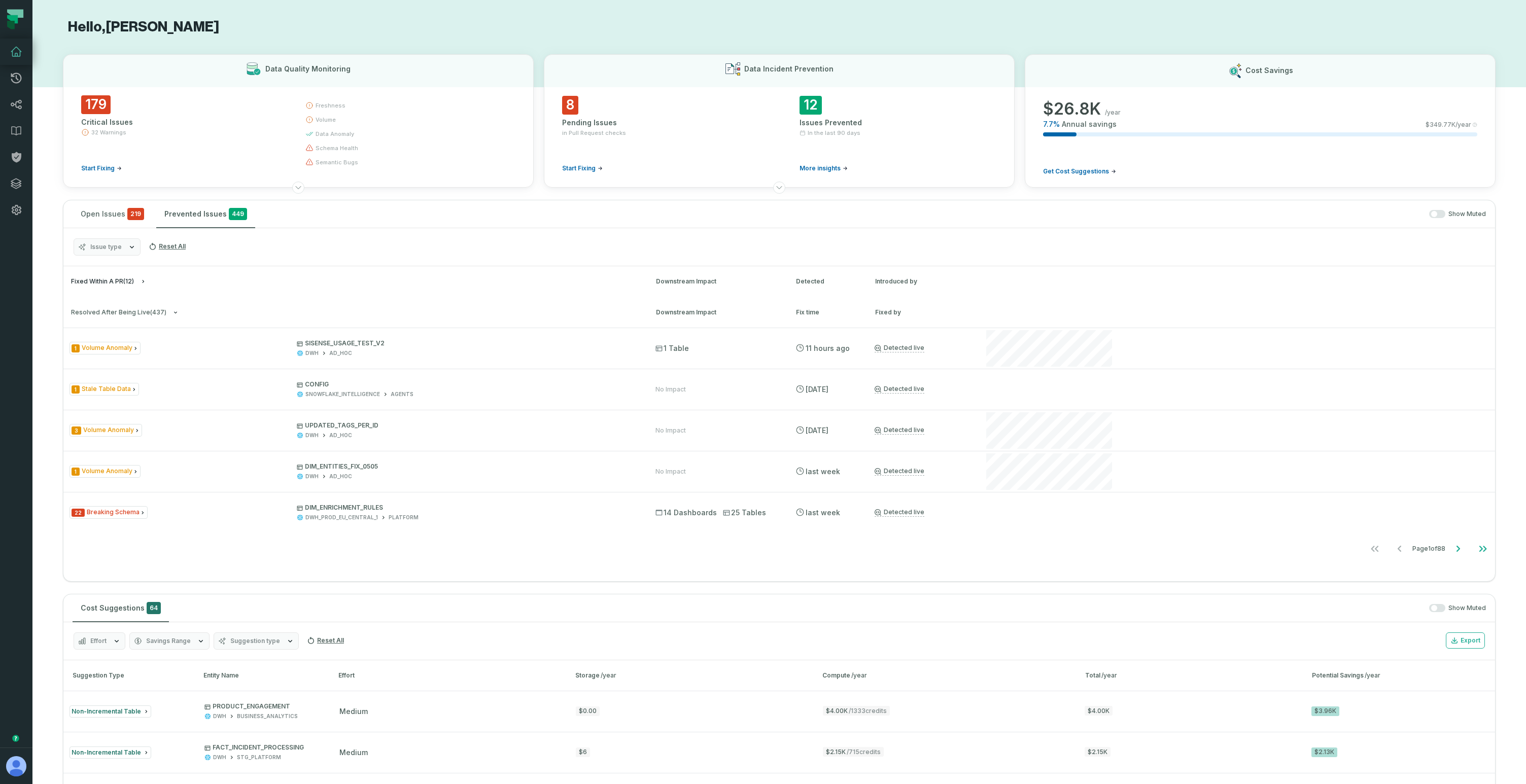
click at [115, 280] on span "Fixed within a PR ( 12 )" at bounding box center [102, 281] width 63 height 8
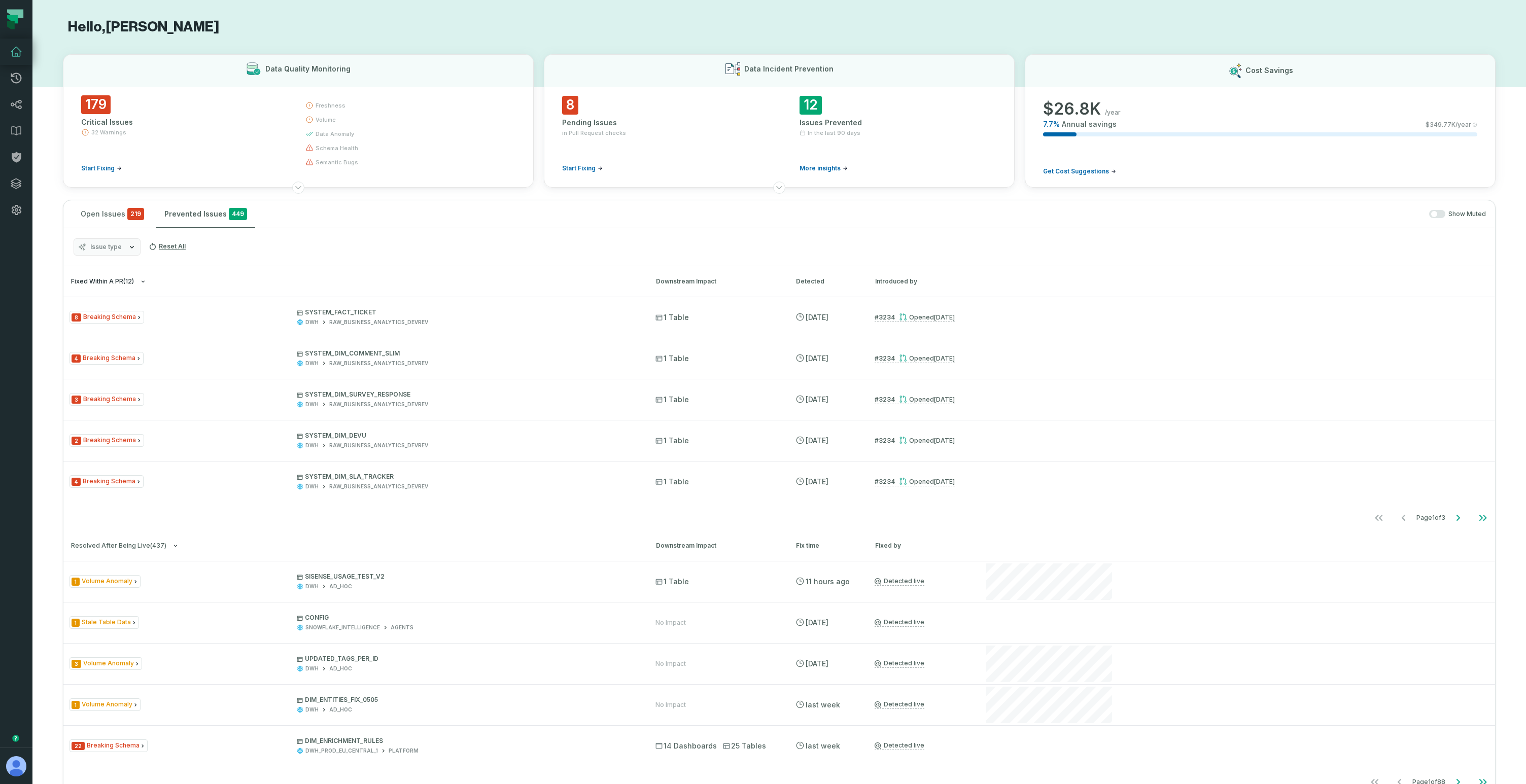
click at [115, 280] on span "Fixed within a PR ( 12 )" at bounding box center [102, 281] width 63 height 8
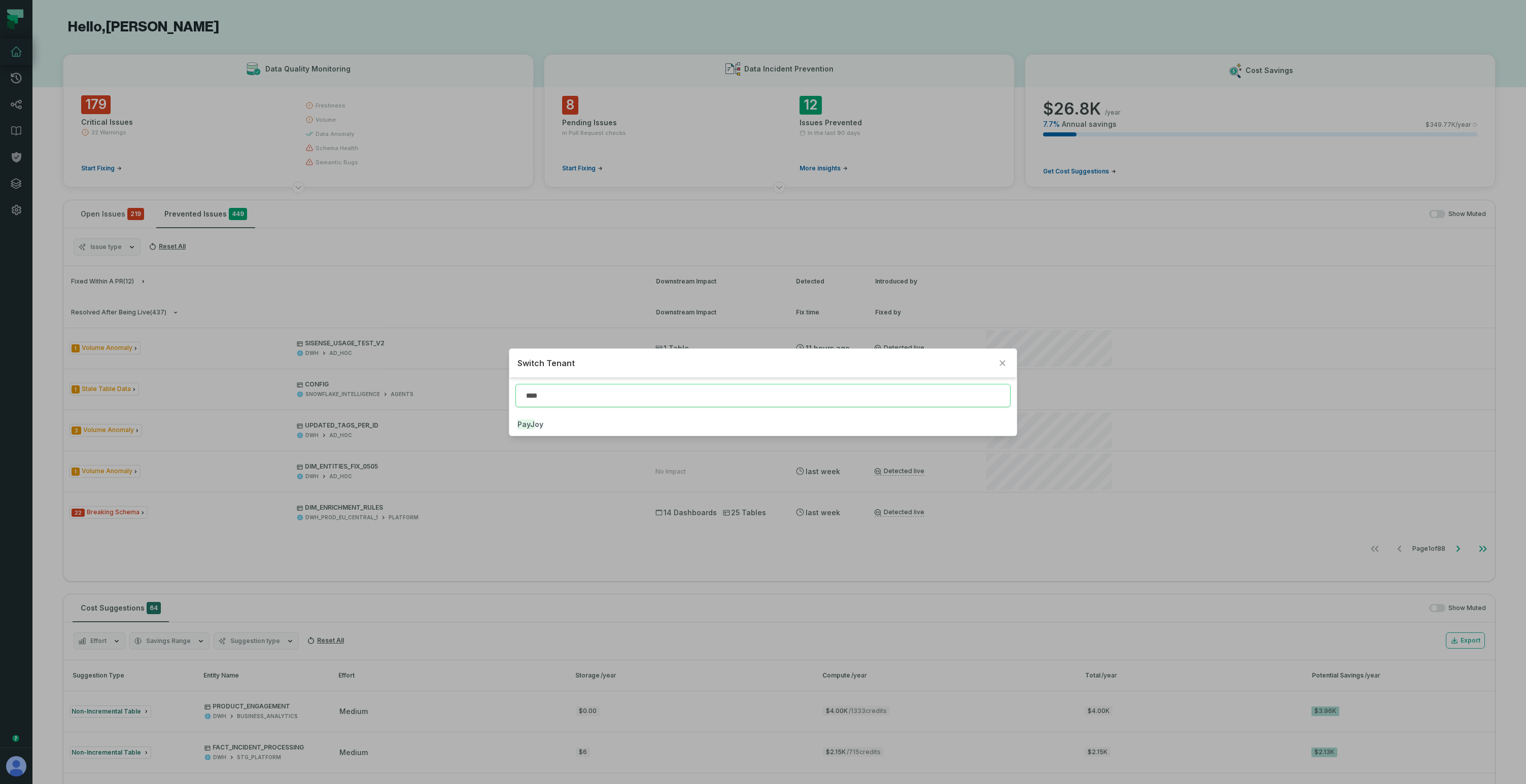
type input "****"
click button "PayJ oy" at bounding box center [763, 425] width 508 height 23
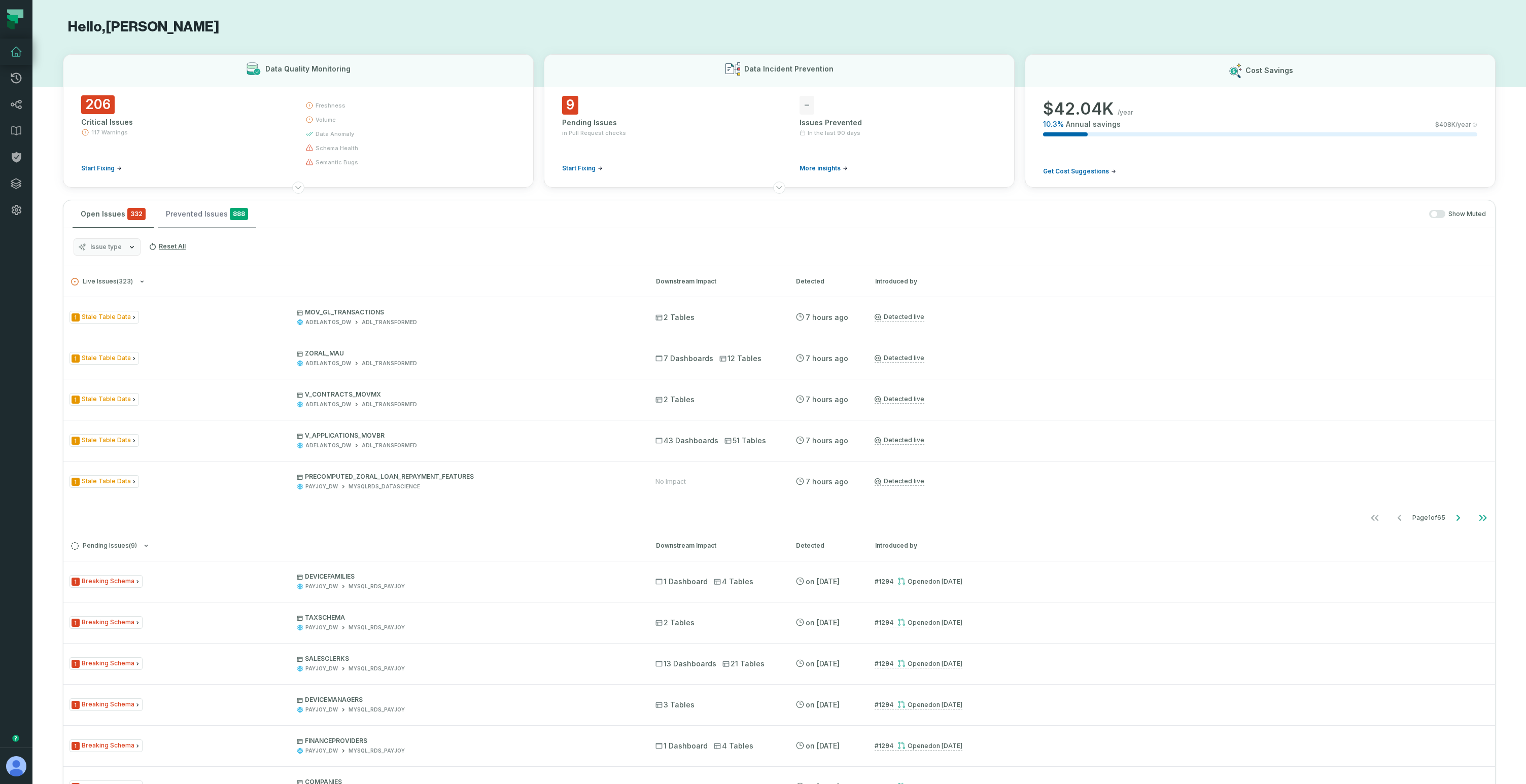
click at [193, 221] on button "Prevented Issues 888" at bounding box center [207, 214] width 98 height 27
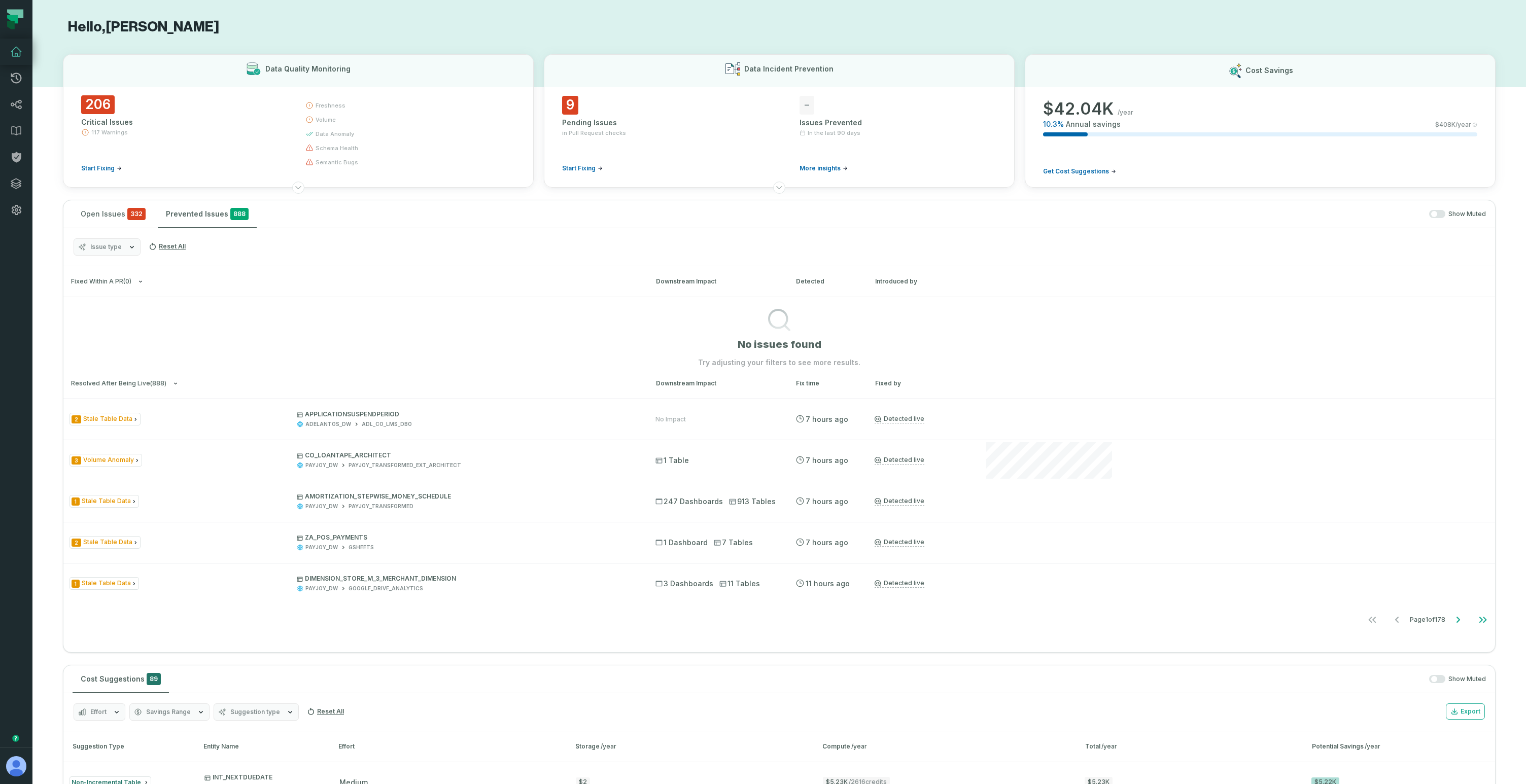
click at [124, 249] on button "Issue type" at bounding box center [107, 246] width 67 height 17
click at [79, 351] on label "SQL Syntax" at bounding box center [137, 349] width 126 height 20
click at [80, 351] on button "SQL Syntax" at bounding box center [84, 349] width 8 height 8
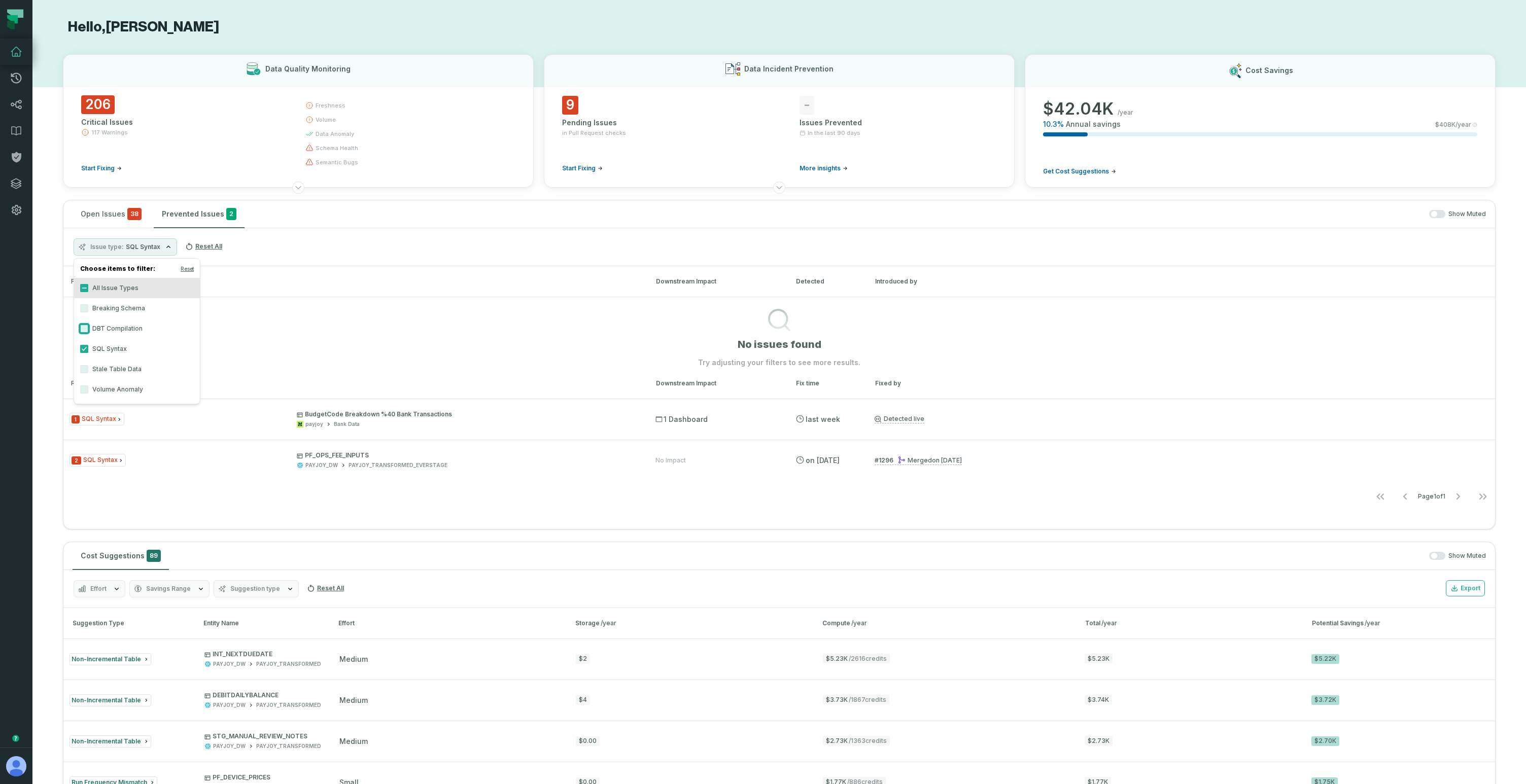
click at [85, 327] on button "DBT Compilation" at bounding box center [84, 329] width 8 height 8
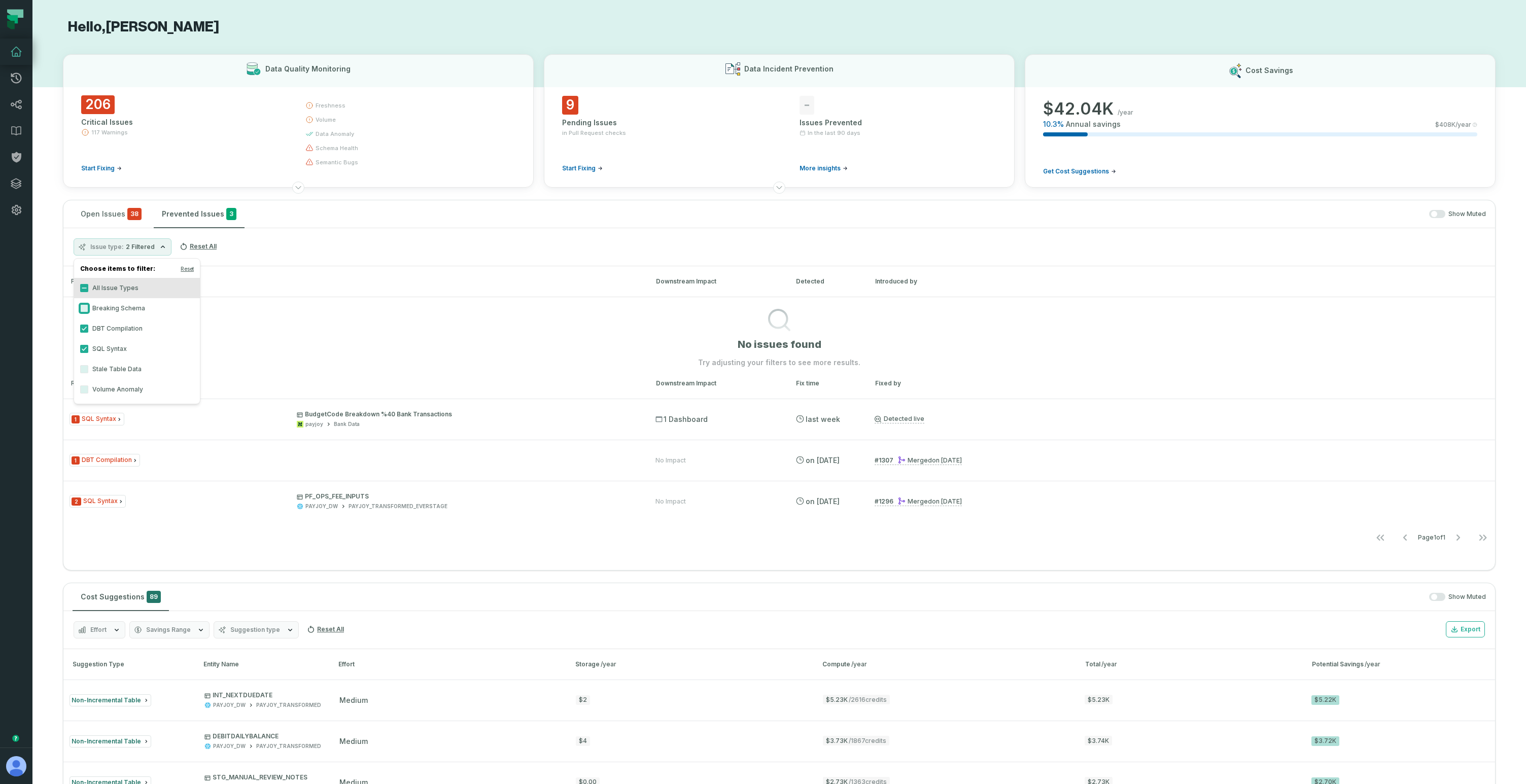
click at [88, 311] on button "Breaking Schema" at bounding box center [84, 309] width 8 height 8
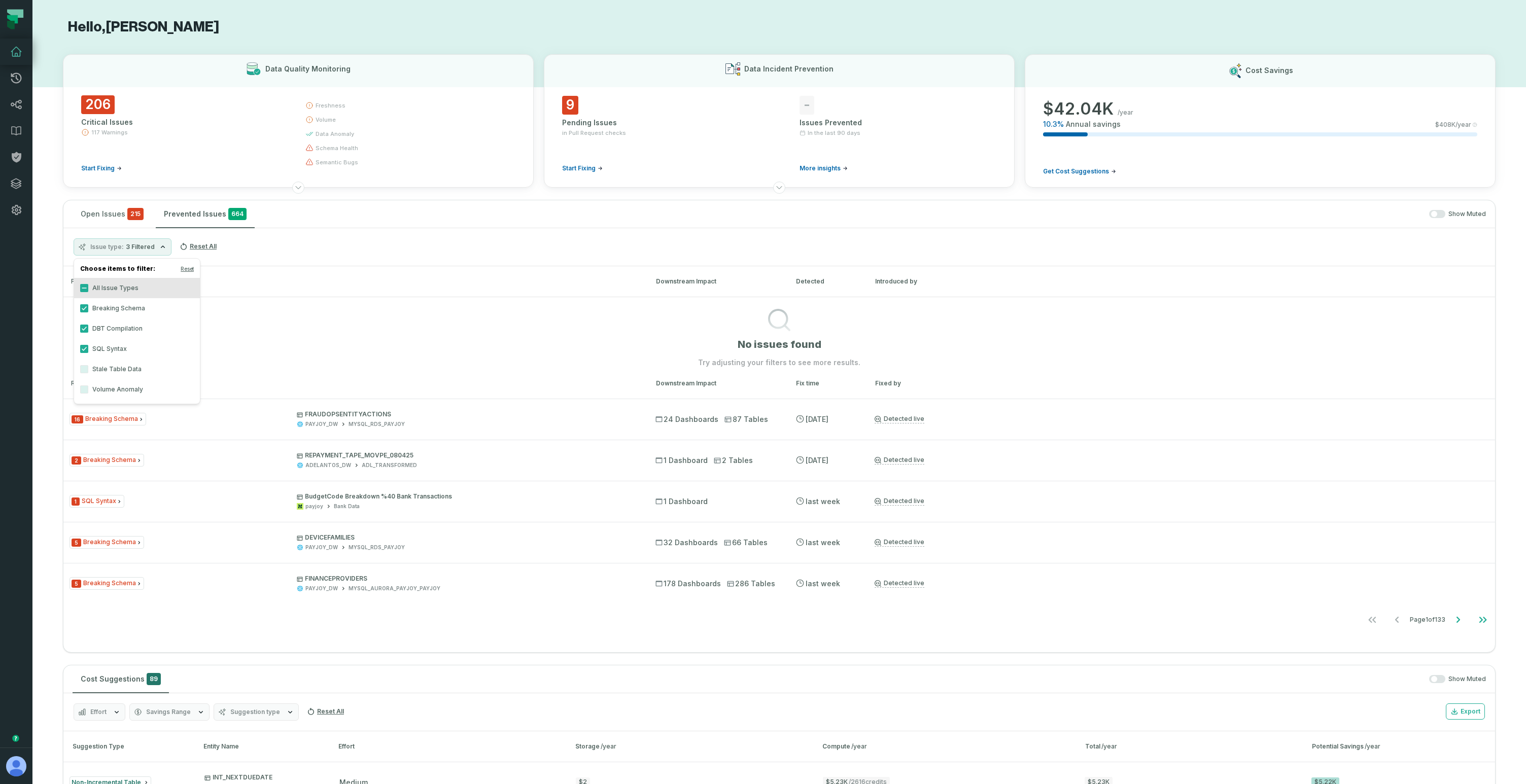
click at [307, 340] on section "No issues found Try adjusting your filters to see more results." at bounding box center [779, 332] width 1432 height 71
click at [1454, 616] on icon "Go to next page" at bounding box center [1458, 619] width 12 height 12
click at [1453, 622] on icon "Go to next page" at bounding box center [1458, 619] width 12 height 12
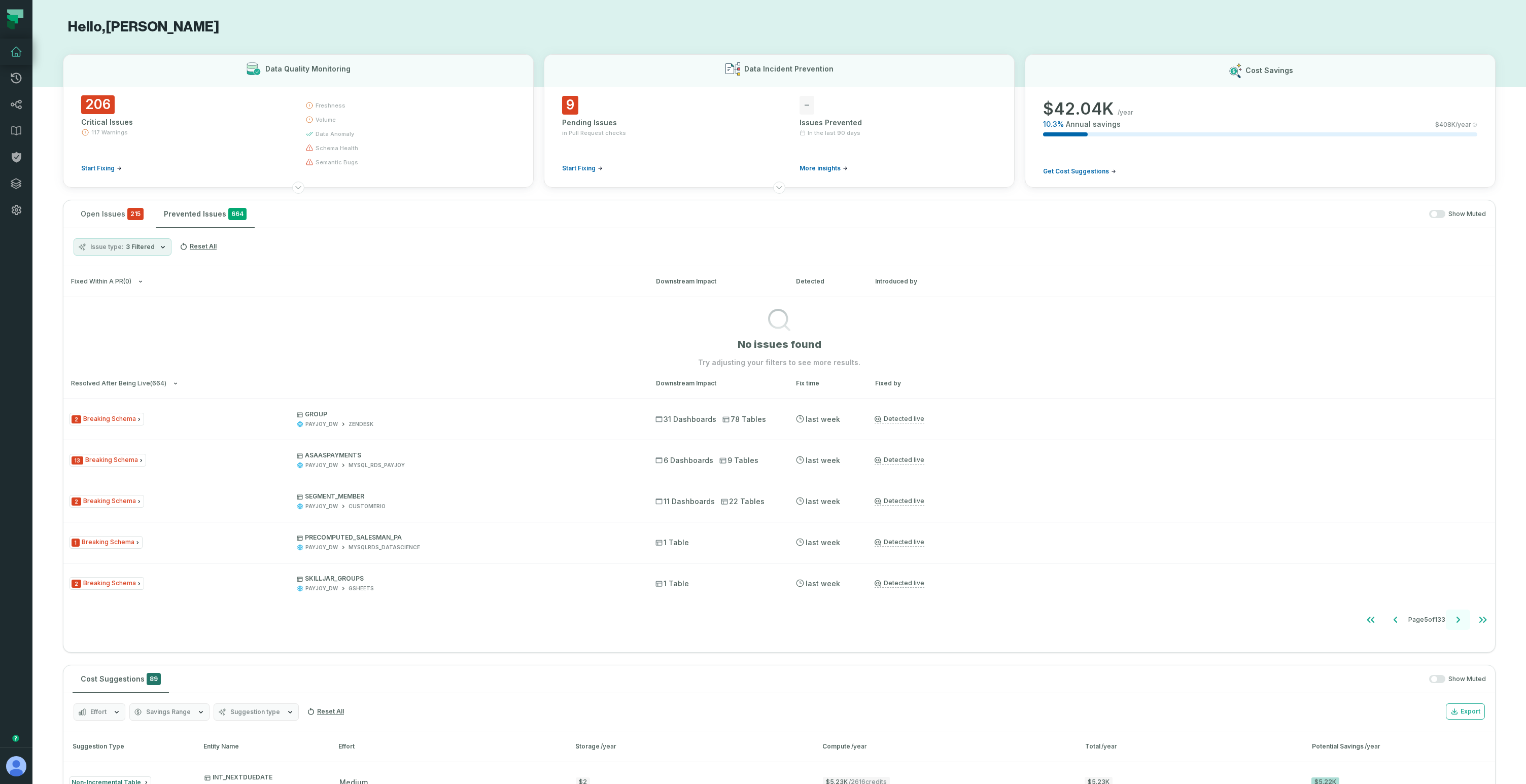
click at [1453, 622] on icon "Go to next page" at bounding box center [1458, 619] width 12 height 12
click at [1457, 619] on icon "Go to next page" at bounding box center [1458, 619] width 4 height 6
click at [1393, 621] on icon "Go to previous page" at bounding box center [1395, 619] width 4 height 6
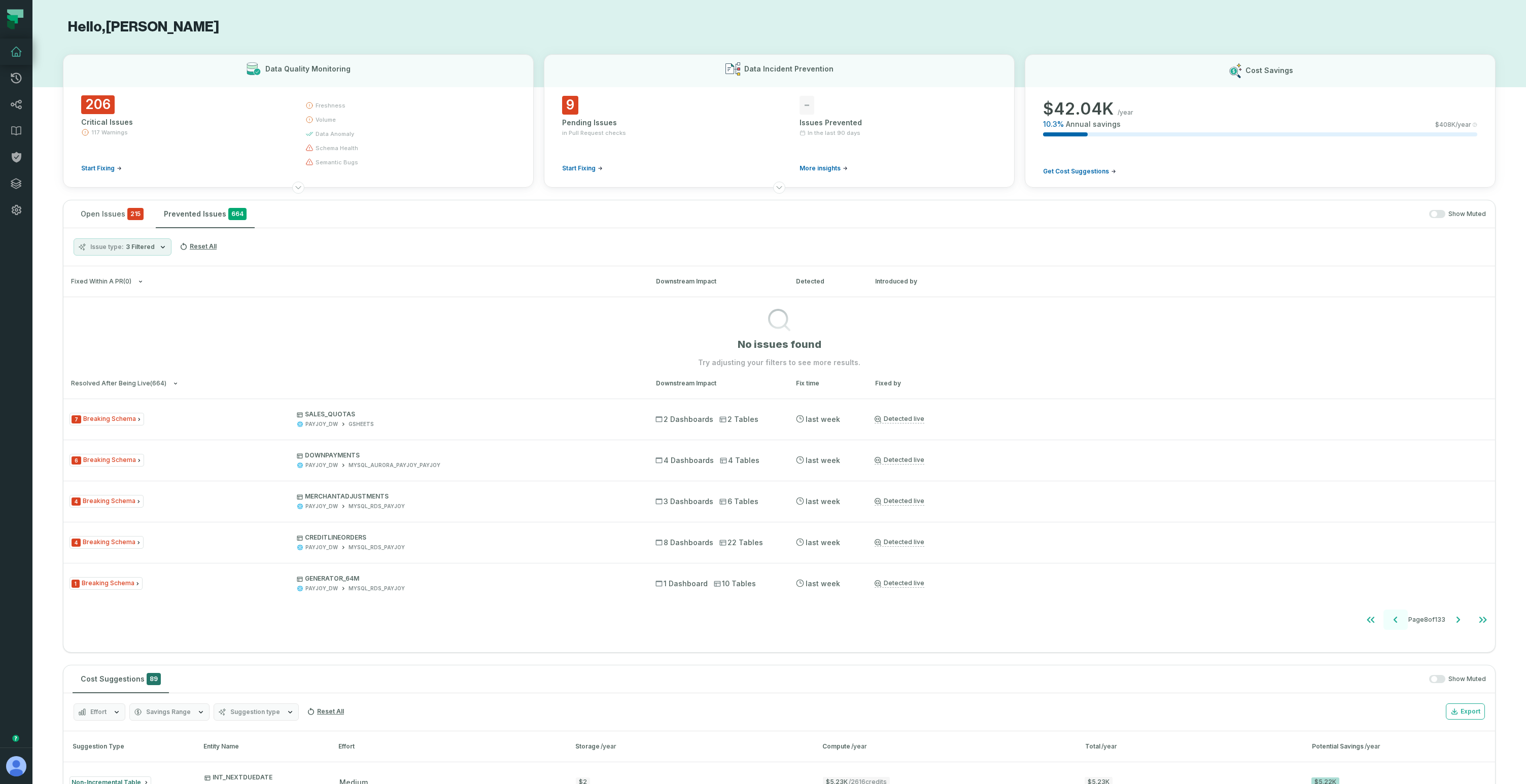
click at [1393, 621] on icon "Go to previous page" at bounding box center [1395, 619] width 4 height 6
click at [1457, 620] on icon "Go to next page" at bounding box center [1458, 619] width 4 height 6
click at [1477, 623] on icon "Go to last page" at bounding box center [1483, 619] width 12 height 12
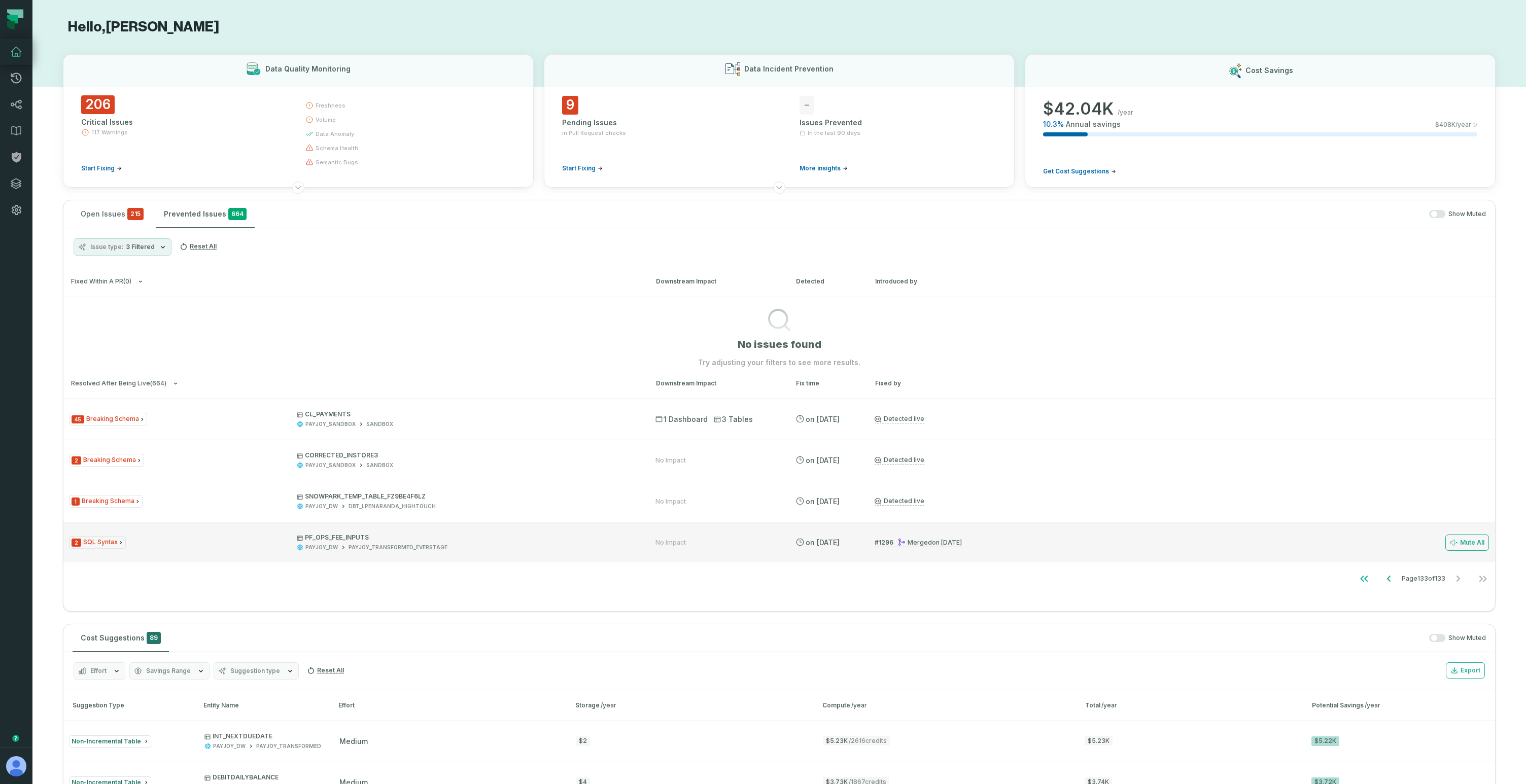
click at [926, 542] on div "Merged 6/4/2025, 6:03:14 PM" at bounding box center [929, 542] width 65 height 8
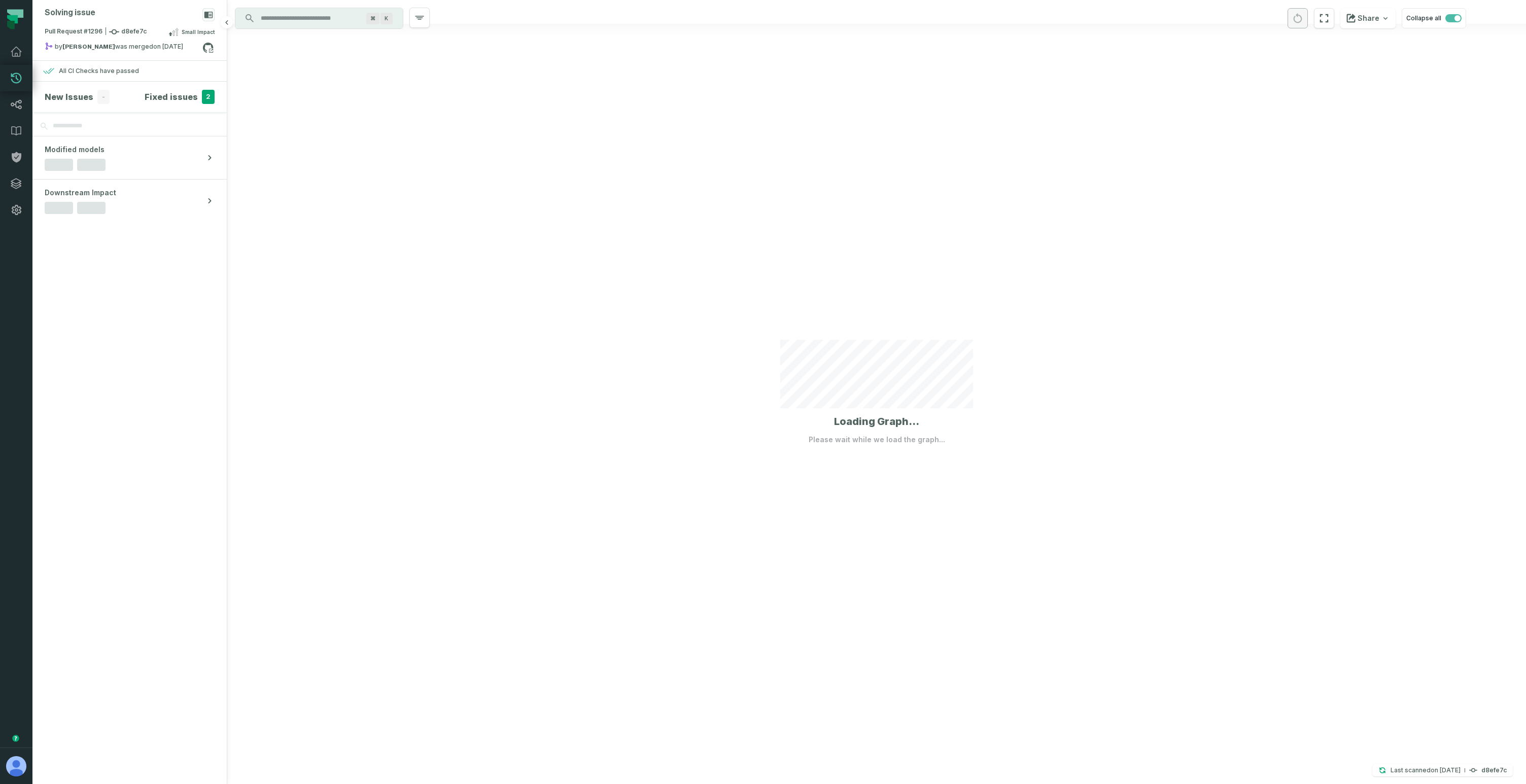
click at [171, 95] on h4 "Fixed issues" at bounding box center [171, 97] width 53 height 12
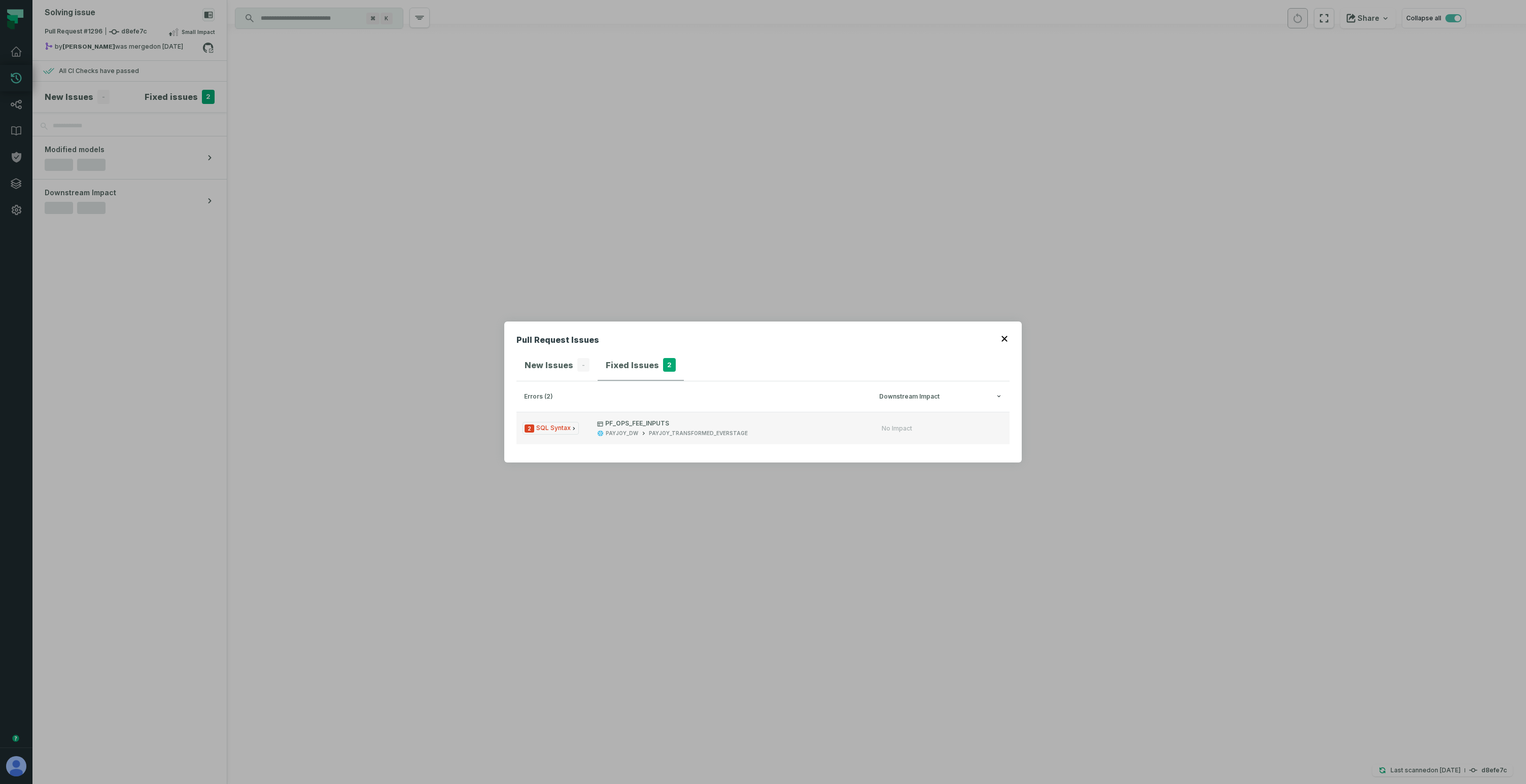
click at [621, 435] on div "PAYJOY_DW" at bounding box center [622, 433] width 33 height 8
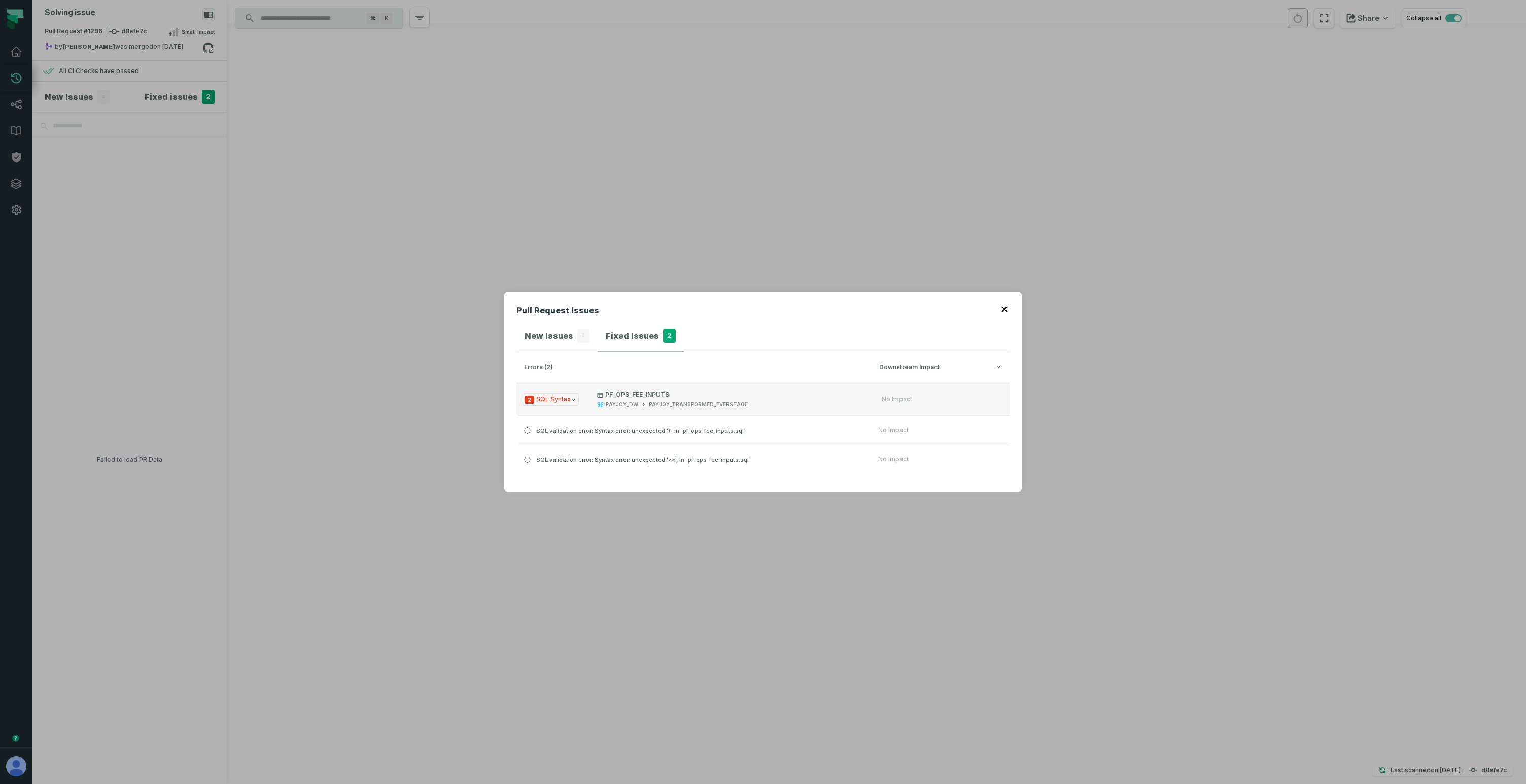
click at [600, 427] on div "2 SQL Syntax PF_OPS_FEE_INPUTS PAYJOY_DW PAYJOY_TRANSFORMED_EVERSTAGE No Impact…" at bounding box center [763, 428] width 493 height 91
click at [612, 433] on span "SQL validation error: Syntax error: unexpected ')', in `pf_ops_fee_inputs.sql`" at bounding box center [641, 430] width 210 height 7
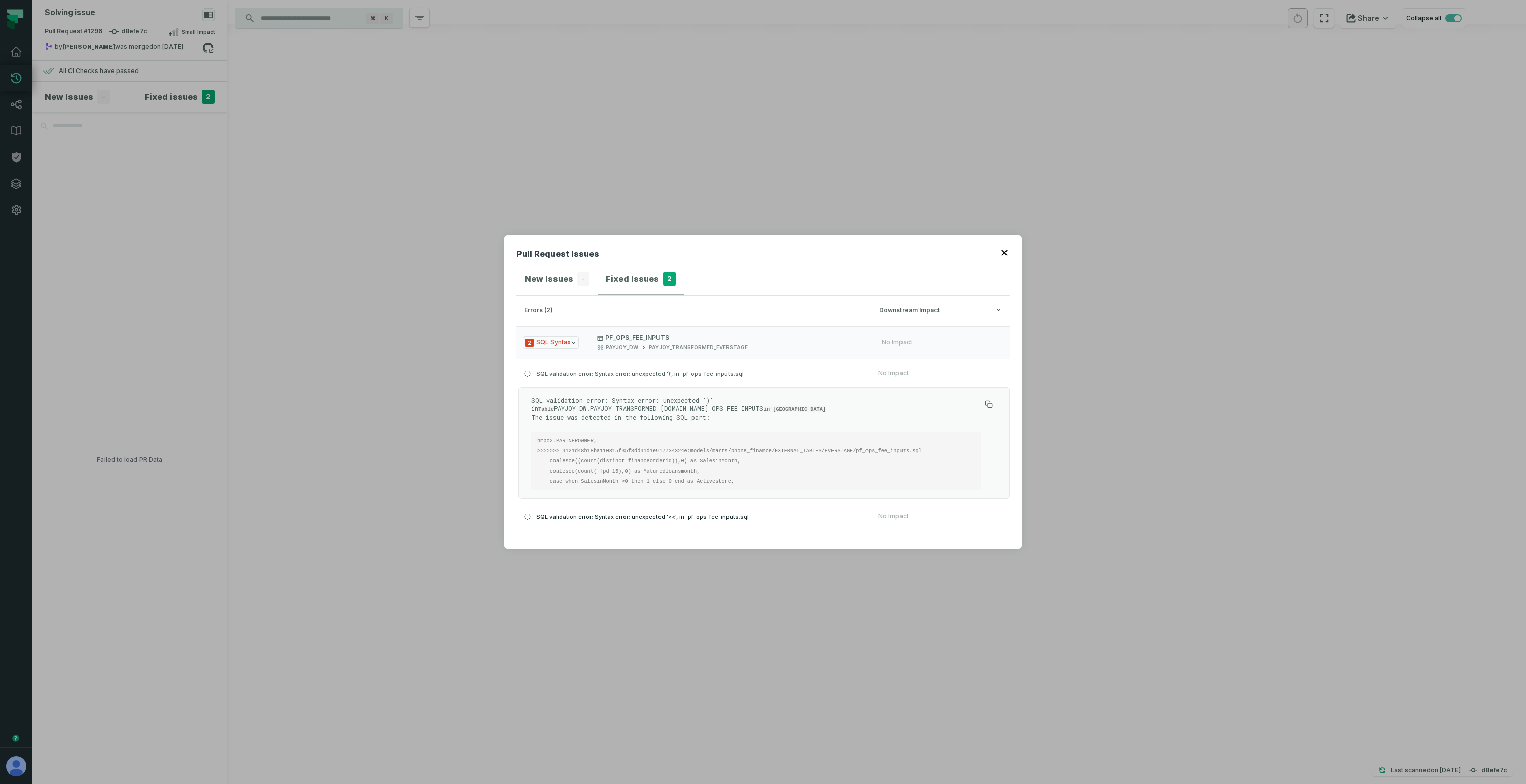
click at [610, 519] on span "SQL validation error: Syntax error: unexpected '<<', in `pf_ops_fee_inputs.sql`" at bounding box center [643, 516] width 214 height 7
click at [607, 390] on button "SQL validation error: Syntax error: unexpected '<<', in `pf_ops_fee_inputs.sql`…" at bounding box center [764, 402] width 491 height 29
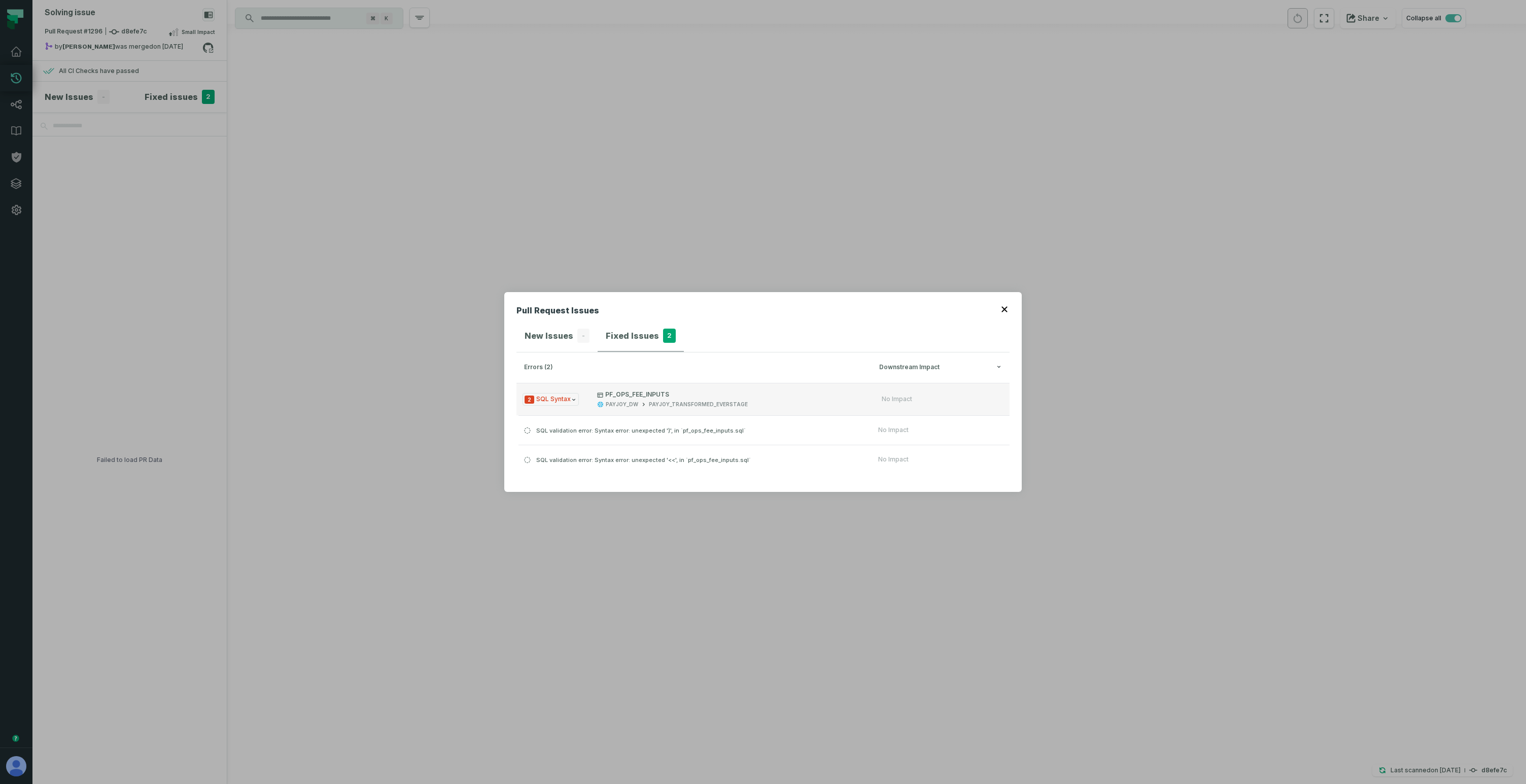
click at [599, 399] on span "PF_OPS_FEE_INPUTS PAYJOY_DW PAYJOY_TRANSFORMED_EVERSTAGE" at bounding box center [730, 399] width 267 height 18
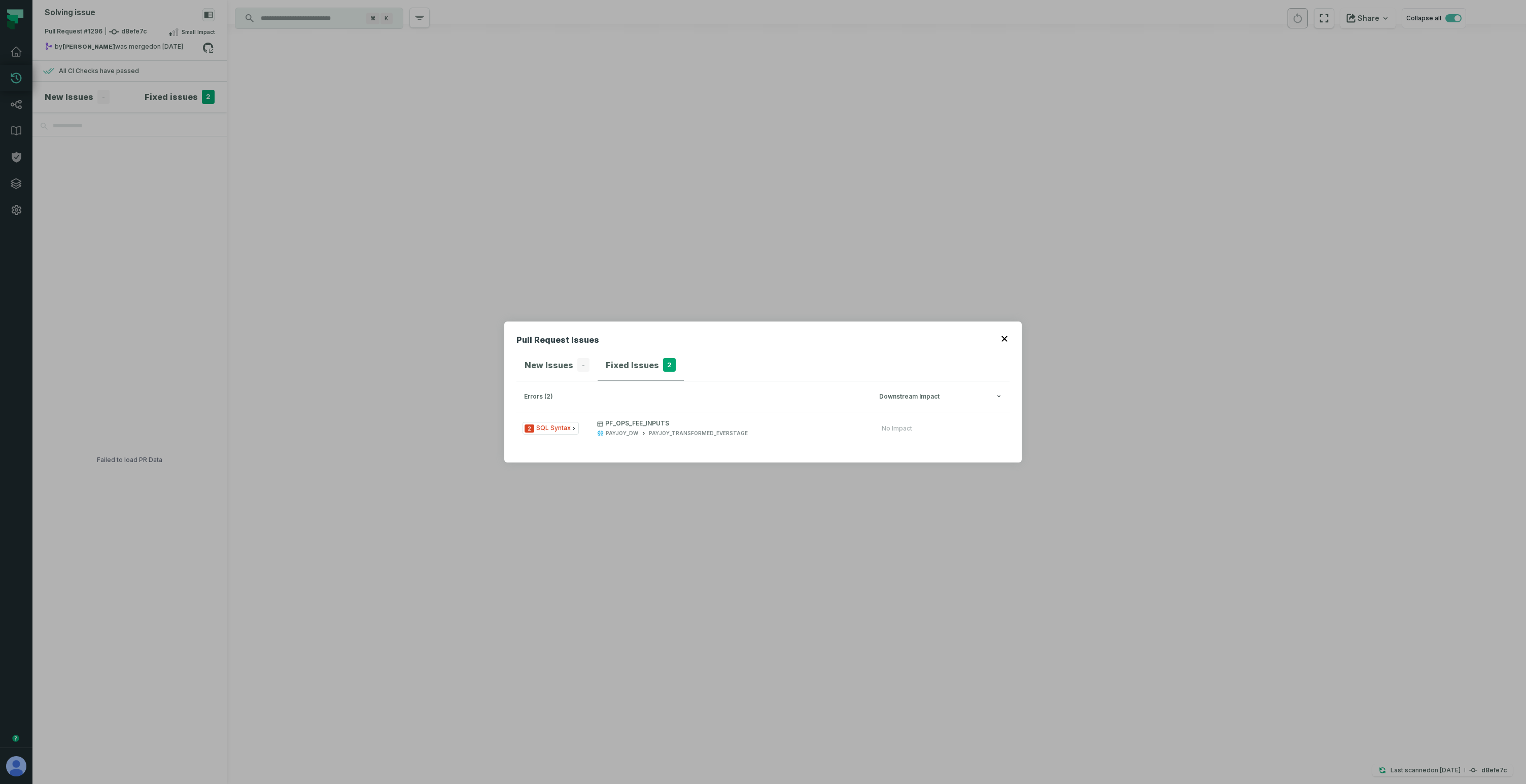
click at [387, 297] on div "Pull Request Issues New Issues - Fixed Issues 2 errors (2) Downstream Impact 2 …" at bounding box center [763, 392] width 1526 height 784
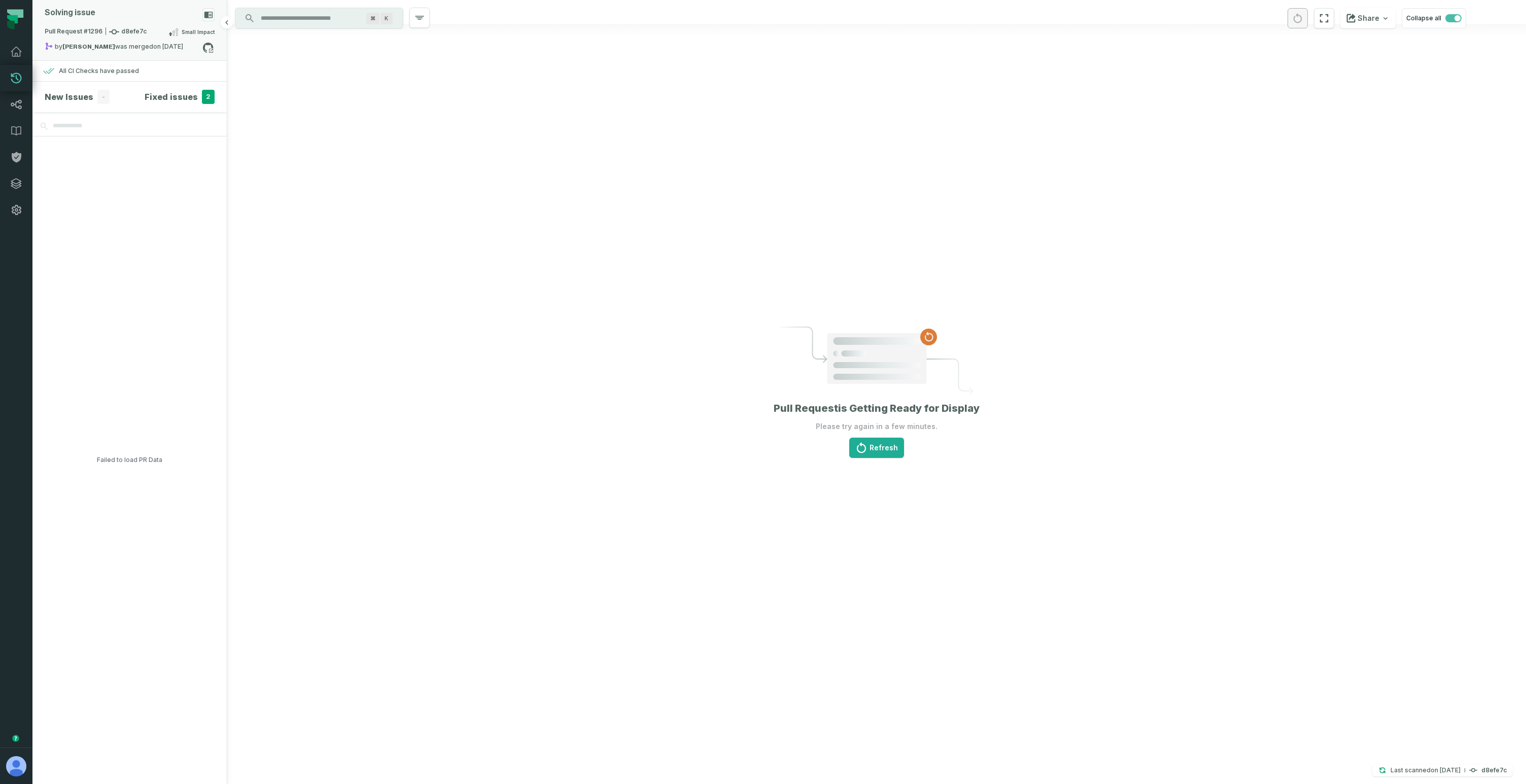
drag, startPoint x: 105, startPoint y: 20, endPoint x: 111, endPoint y: 27, distance: 9.2
click at [105, 20] on div "Solving issue" at bounding box center [129, 17] width 170 height 18
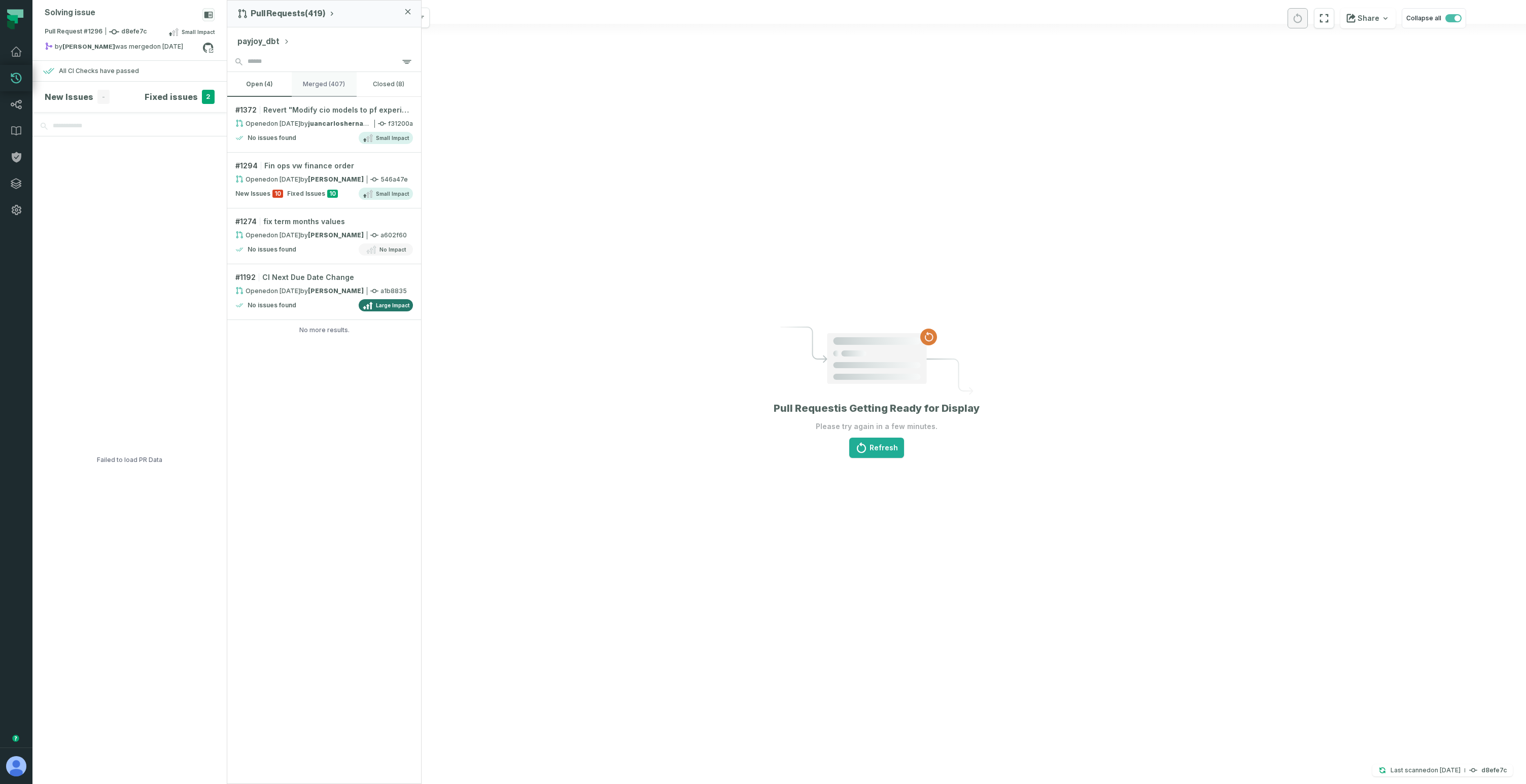
click at [326, 89] on button "merged (407)" at bounding box center [323, 84] width 65 height 24
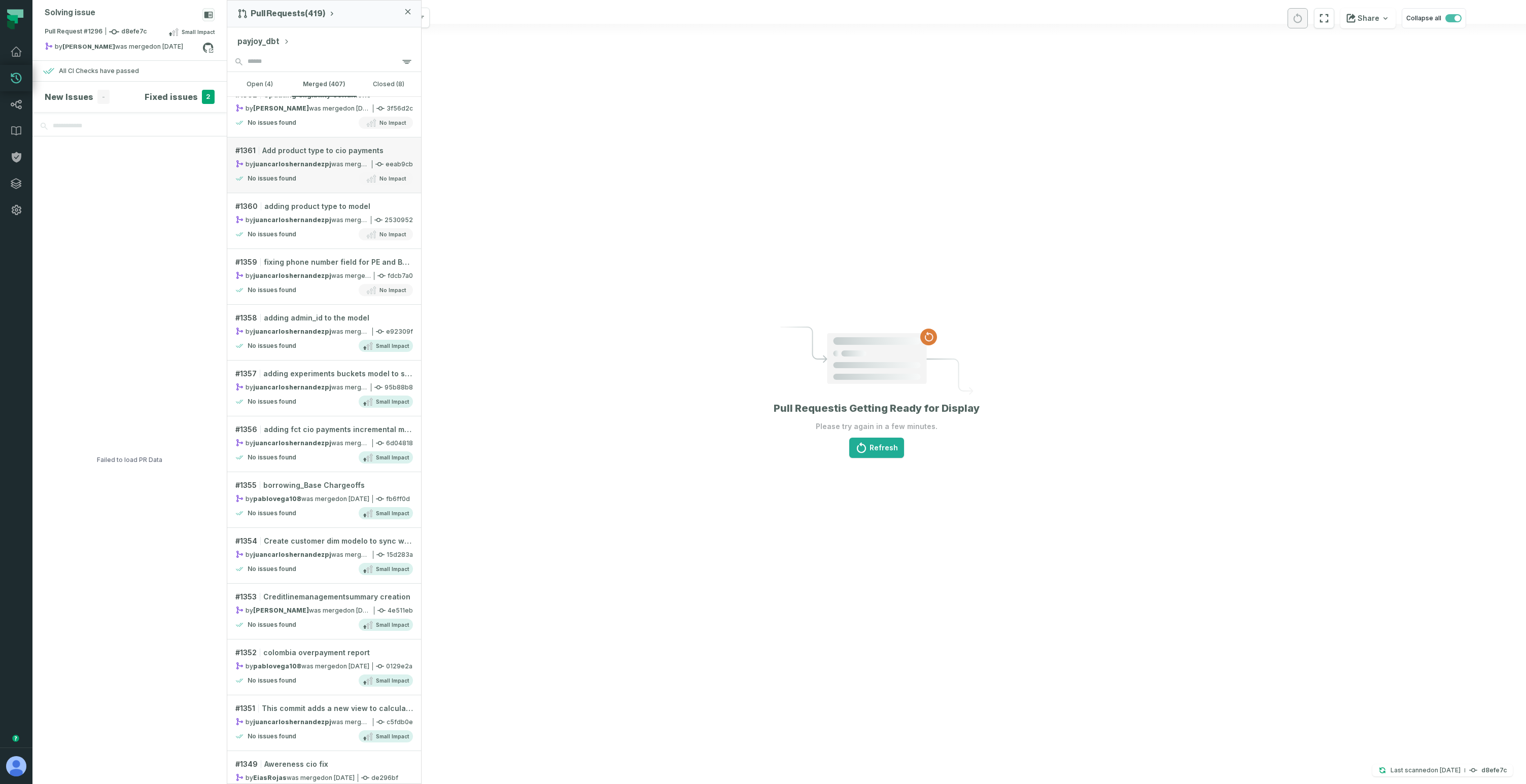
scroll to position [2119, 0]
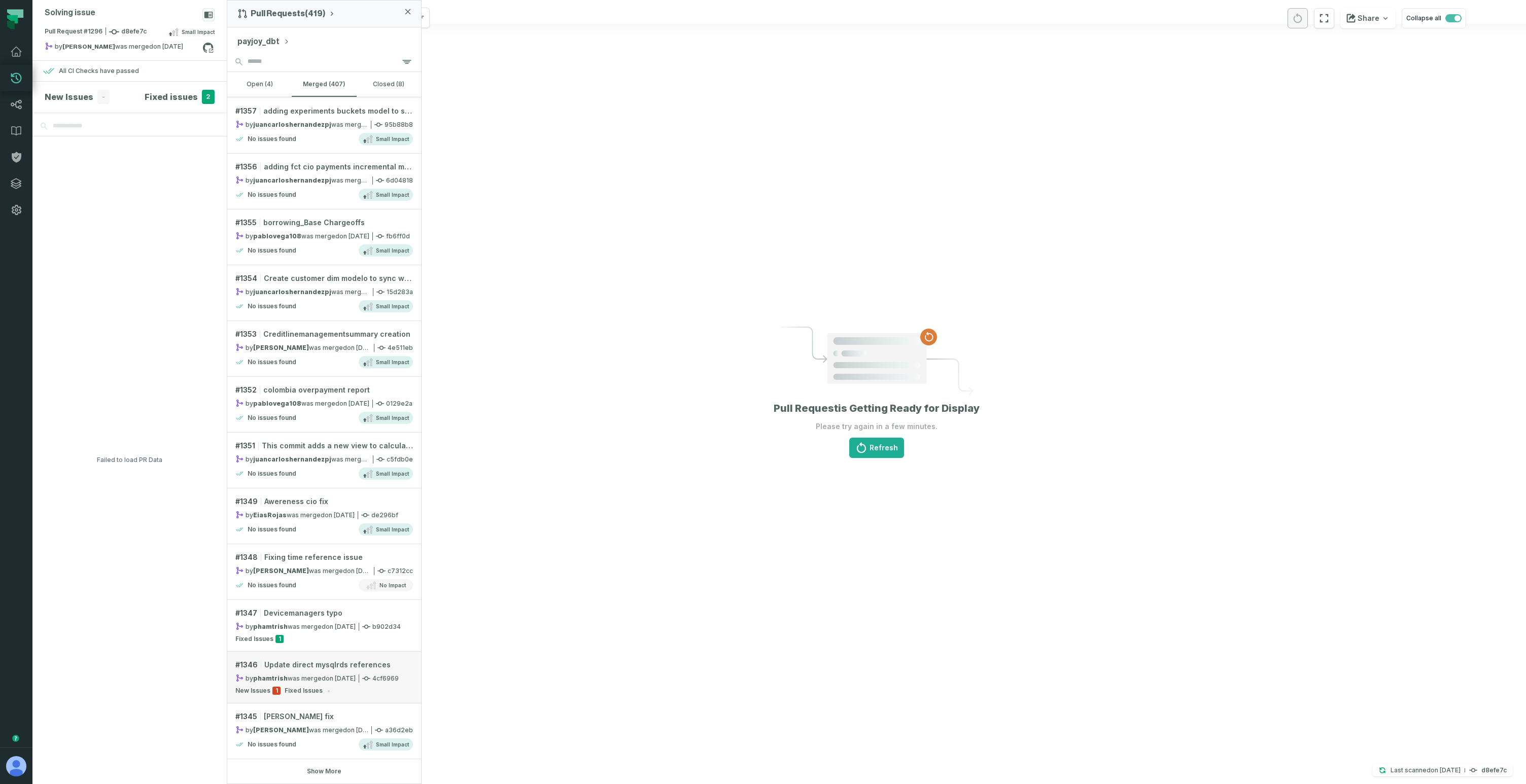
click at [281, 667] on span "Update direct mysqlrds references" at bounding box center [327, 664] width 126 height 10
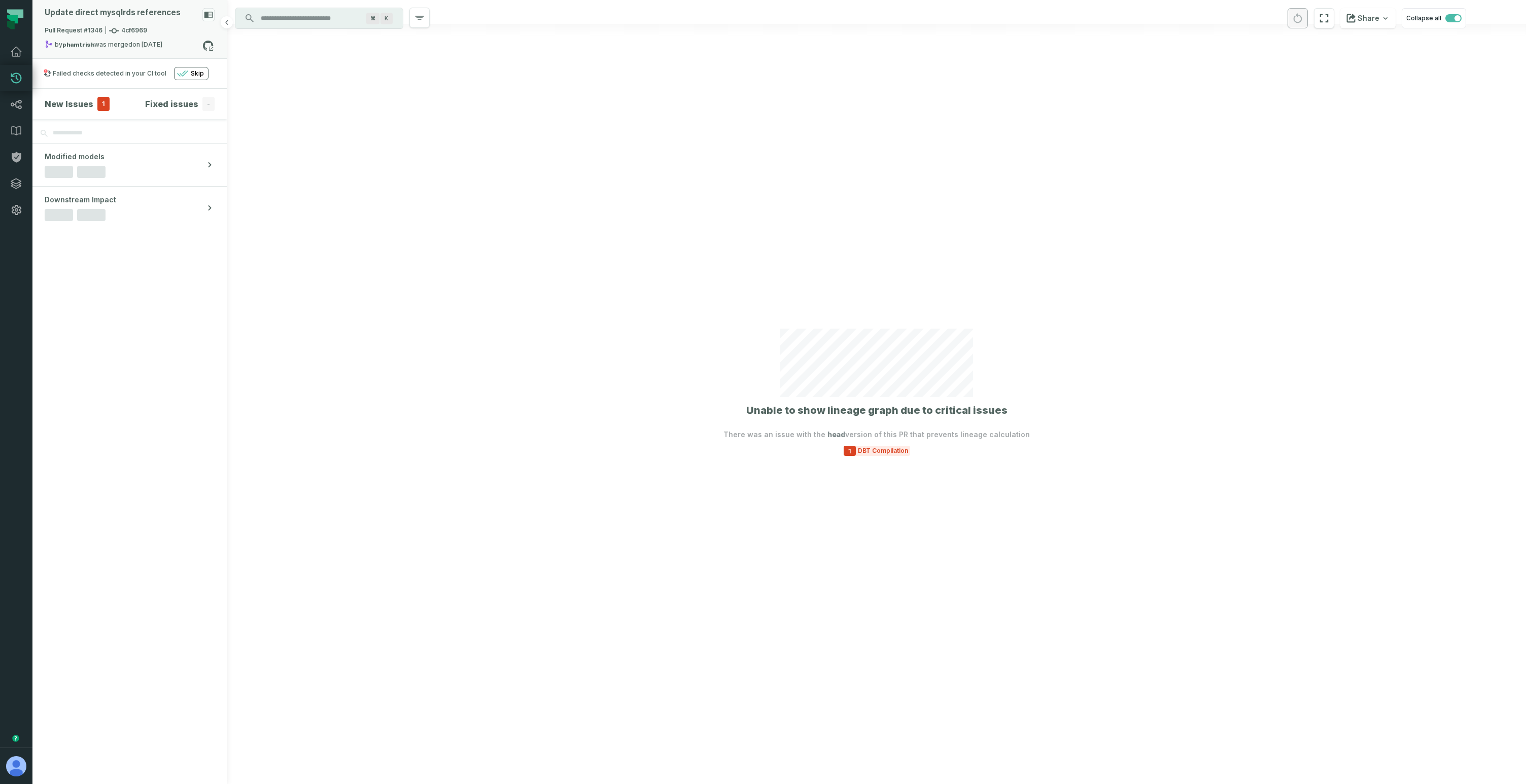
click at [140, 27] on span "Pull Request #1346 4cf6969" at bounding box center [95, 31] width 102 height 10
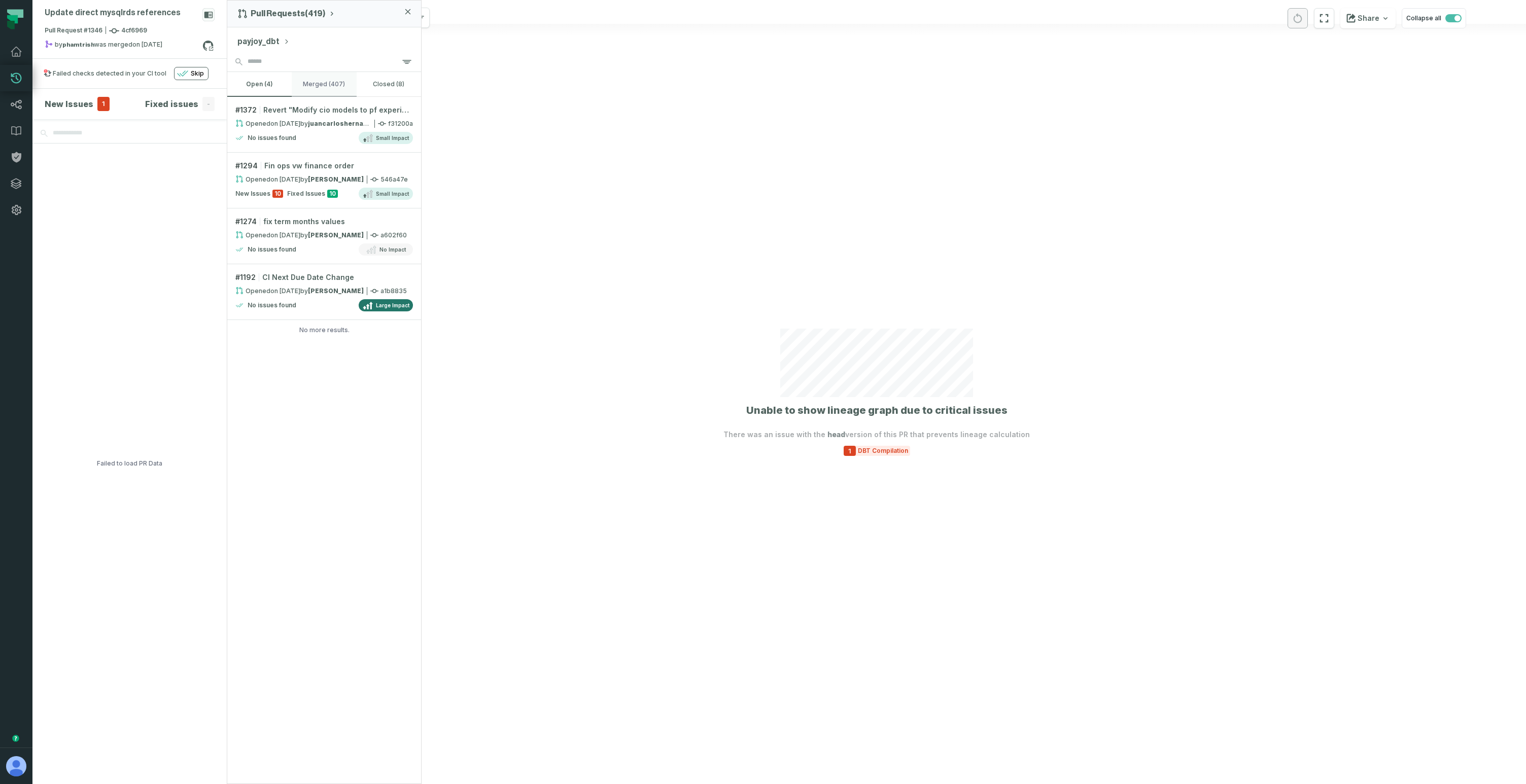
click at [320, 90] on button "merged (407)" at bounding box center [323, 84] width 65 height 24
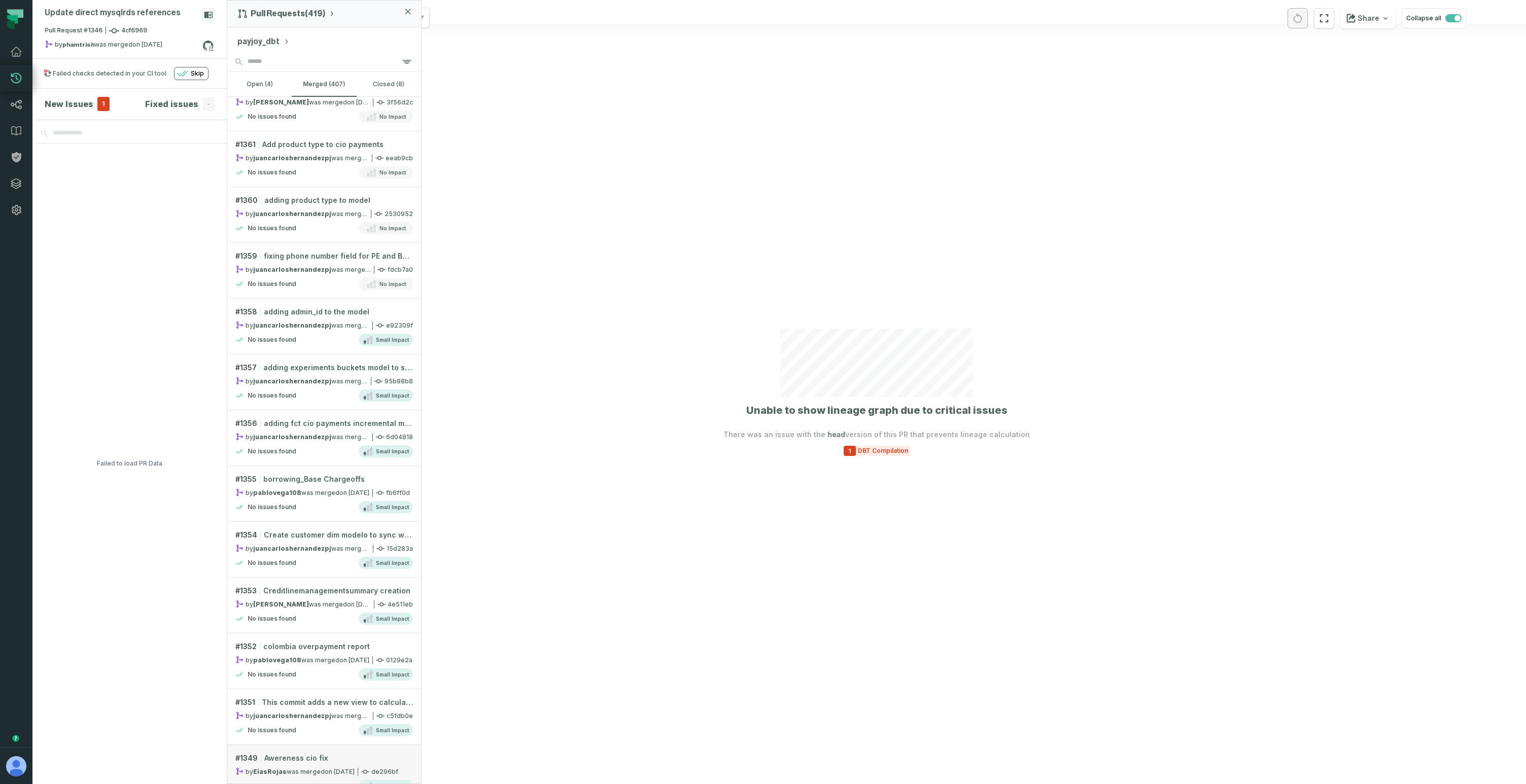
scroll to position [2119, 0]
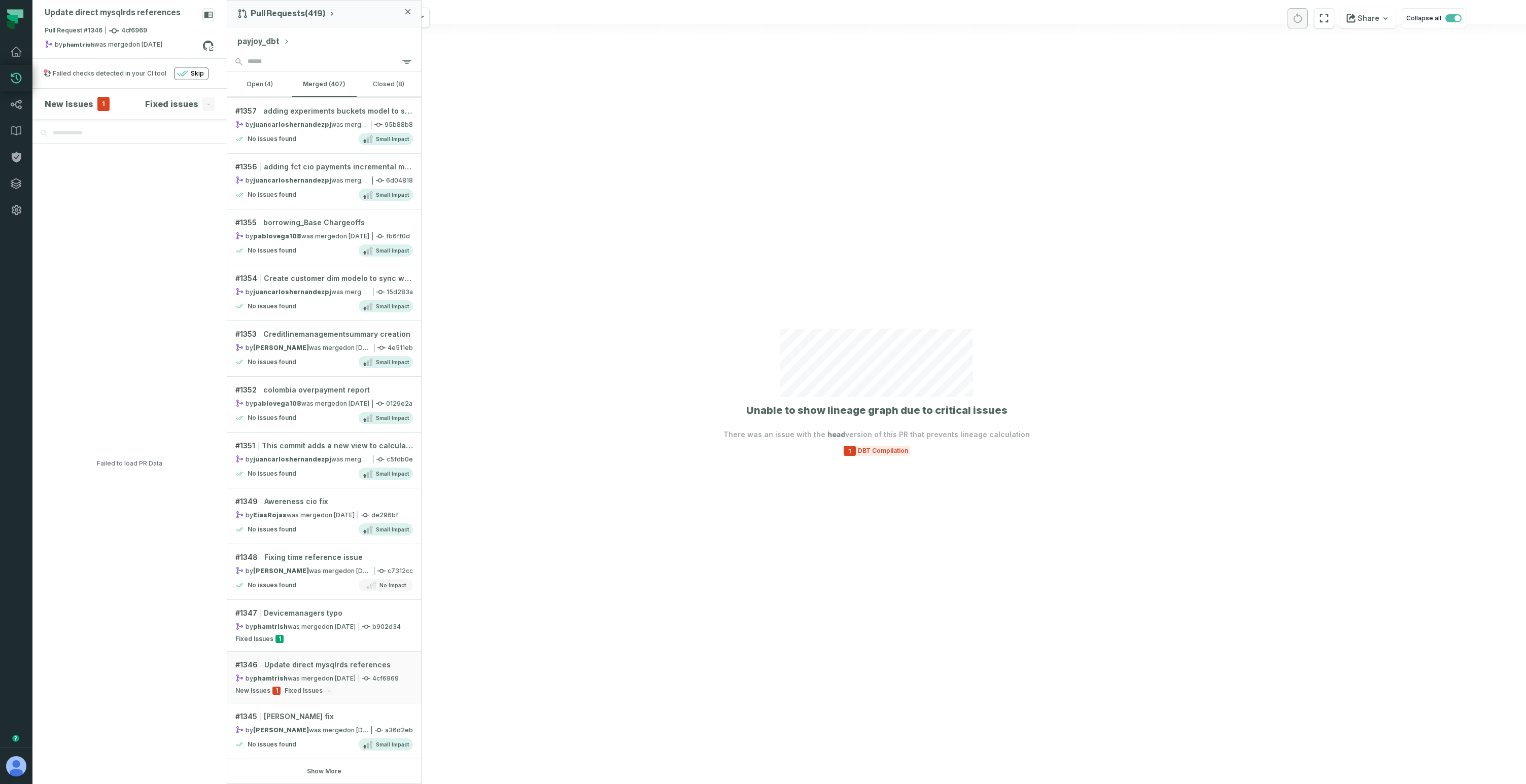
click at [334, 770] on button "Show More" at bounding box center [324, 772] width 34 height 8
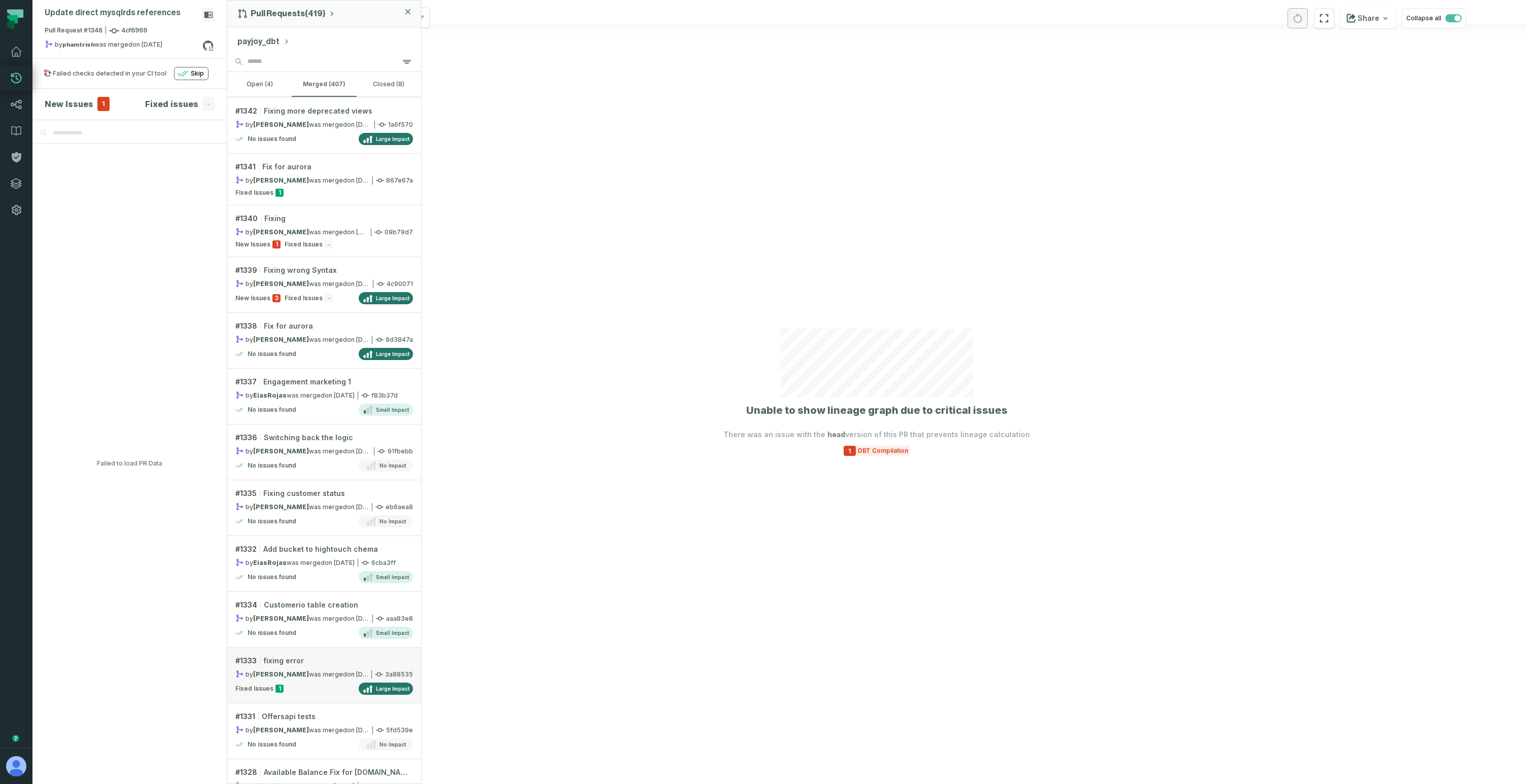
scroll to position [2897, 0]
click at [314, 666] on div "by daniel-menendez was merged 7/14/2025, 6:34:58 PM" at bounding box center [302, 669] width 133 height 9
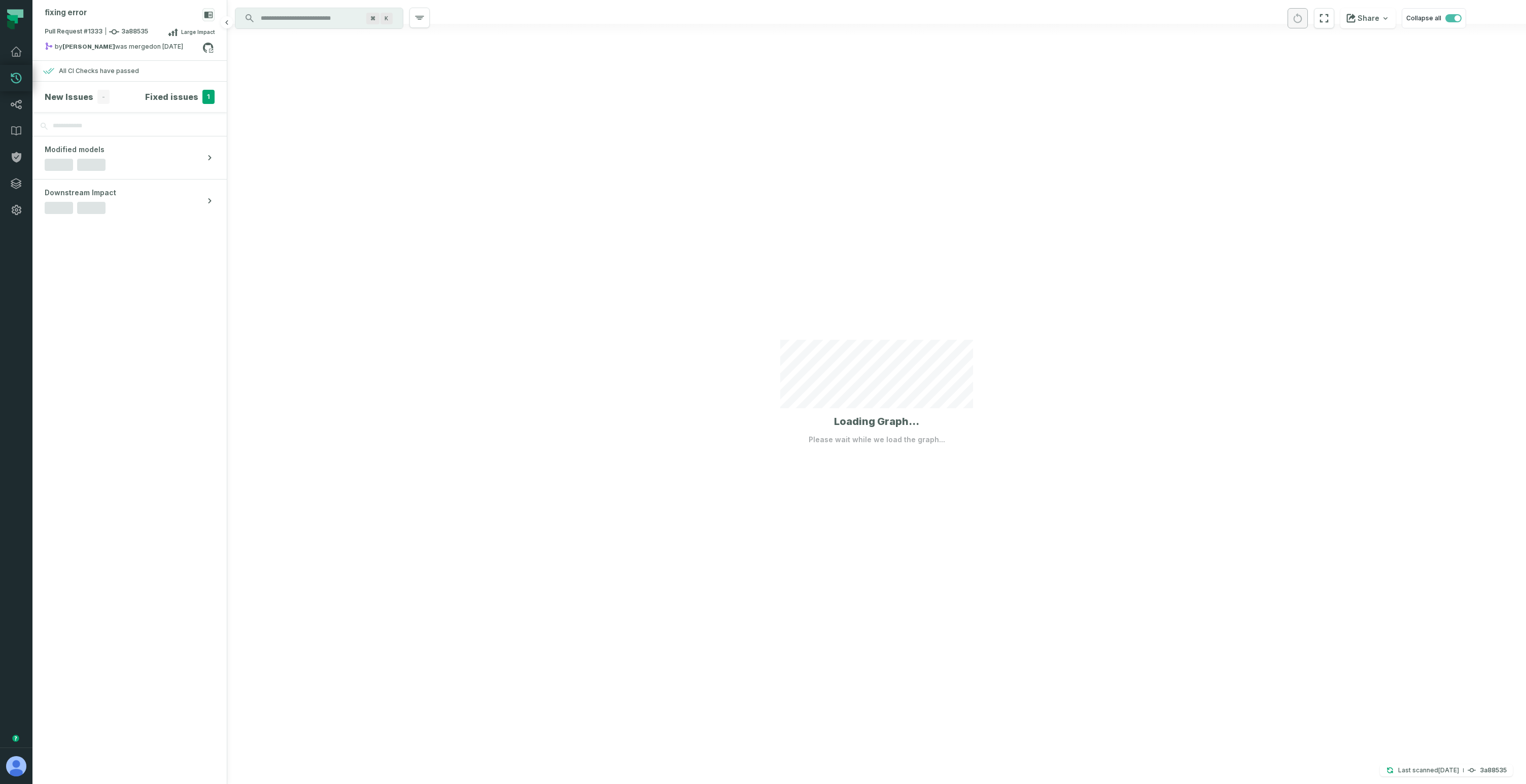
click at [191, 98] on h4 "Fixed issues" at bounding box center [172, 97] width 53 height 12
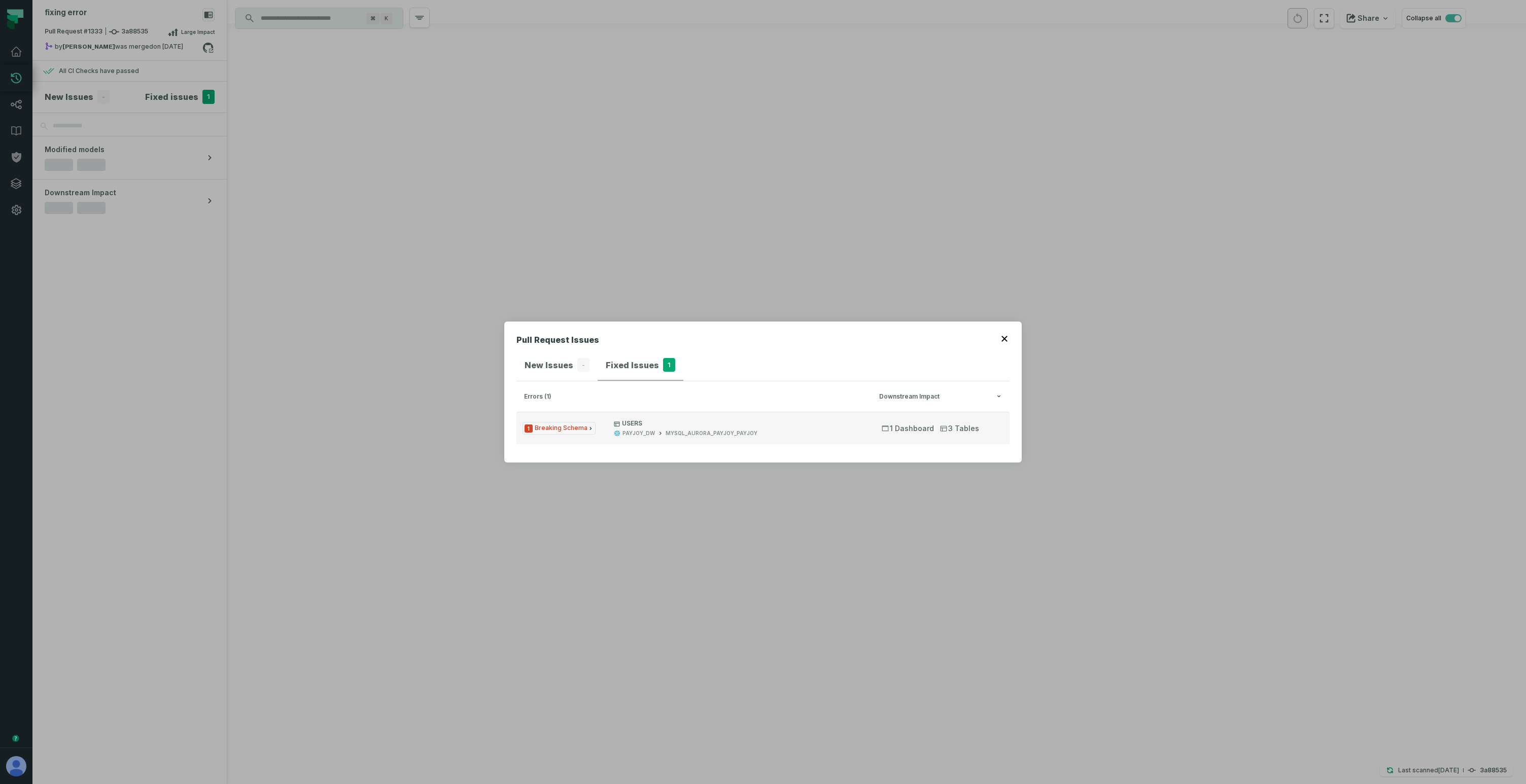
click at [695, 436] on div "MYSQL_AURORA_PAYJOY_PAYJOY" at bounding box center [711, 433] width 92 height 8
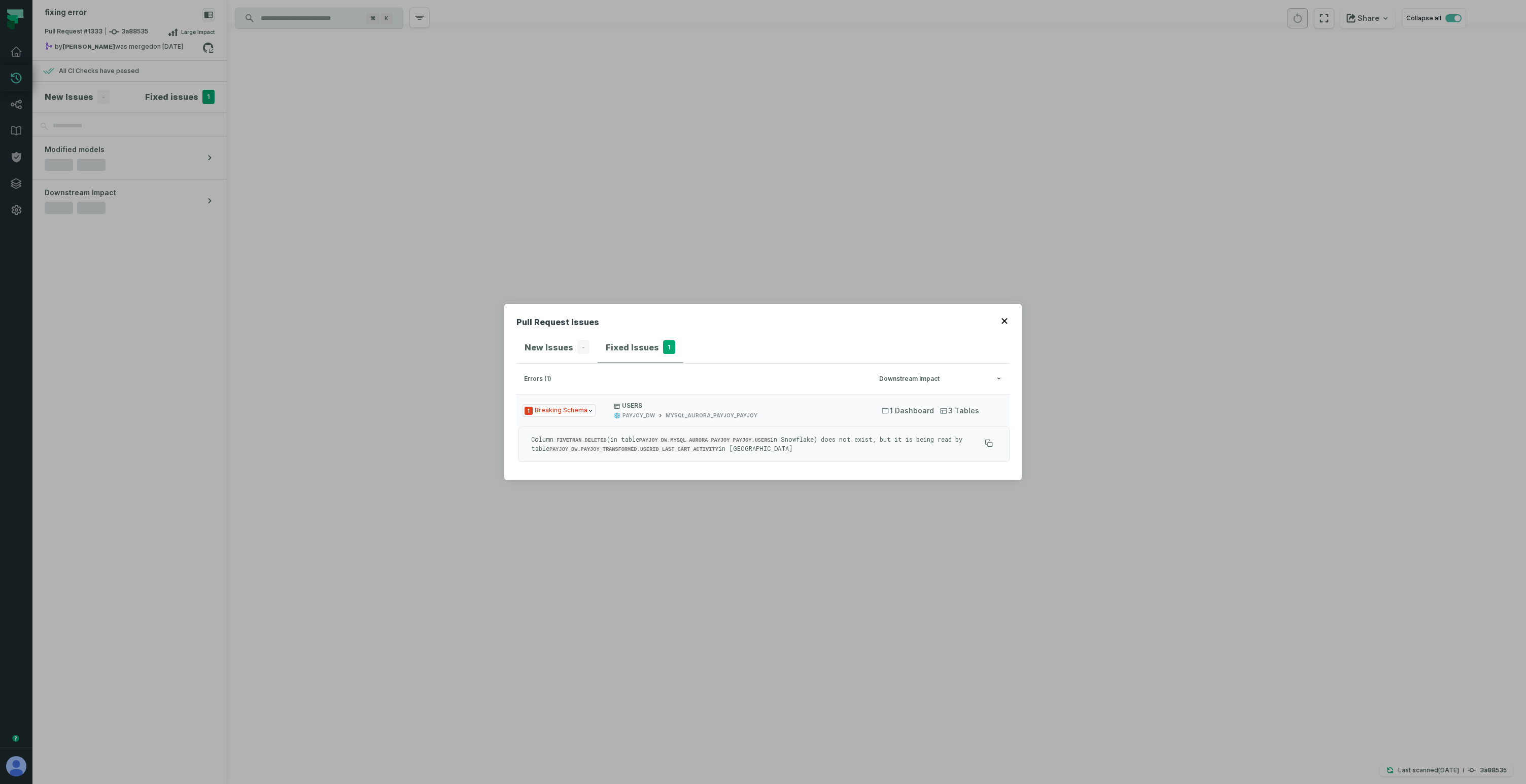
click at [688, 446] on code "PAYJOY_DW.PAYJOY_TRANSFORMED.USERID_LAST_CART_ACTIVITY" at bounding box center [633, 449] width 169 height 6
click at [412, 317] on div "Pull Request Issues New Issues - Fixed Issues 1 errors (1) Downstream Impact 1 …" at bounding box center [763, 392] width 1526 height 784
